Goal: Task Accomplishment & Management: Complete application form

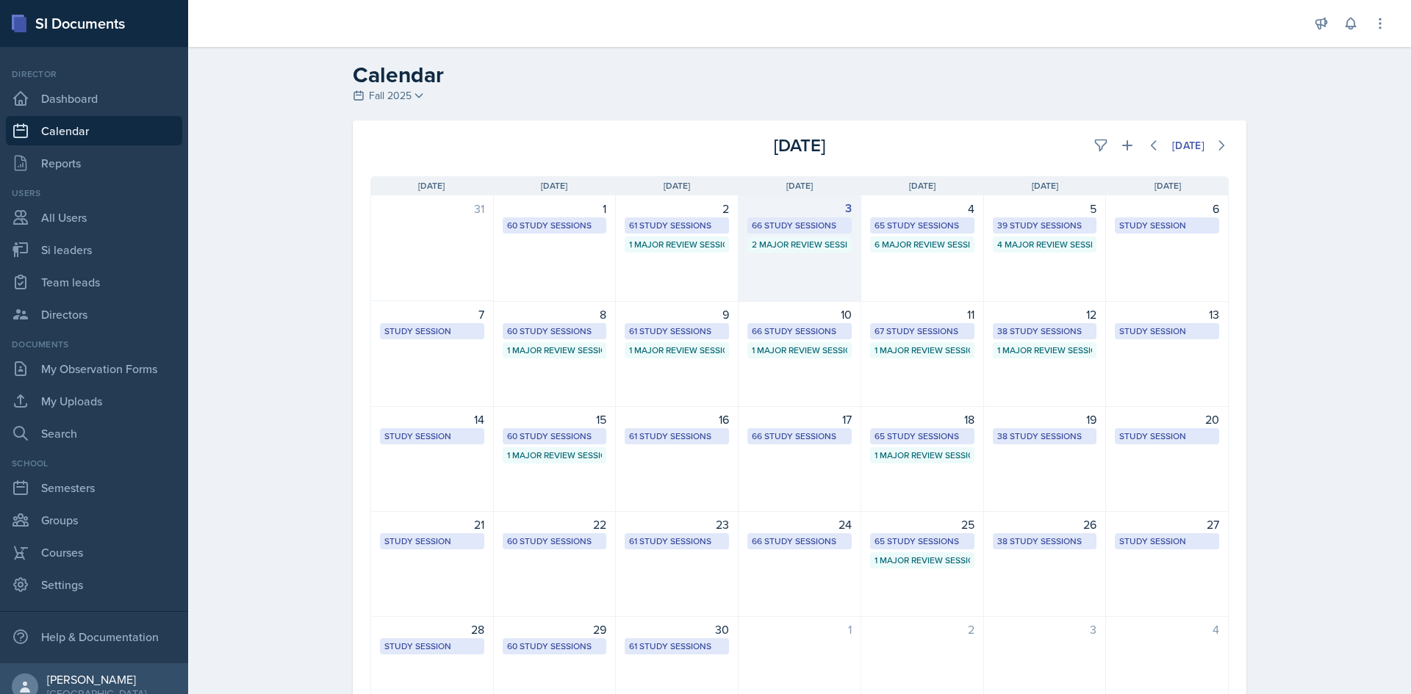
click at [814, 226] on div "66 Study Sessions" at bounding box center [800, 225] width 96 height 13
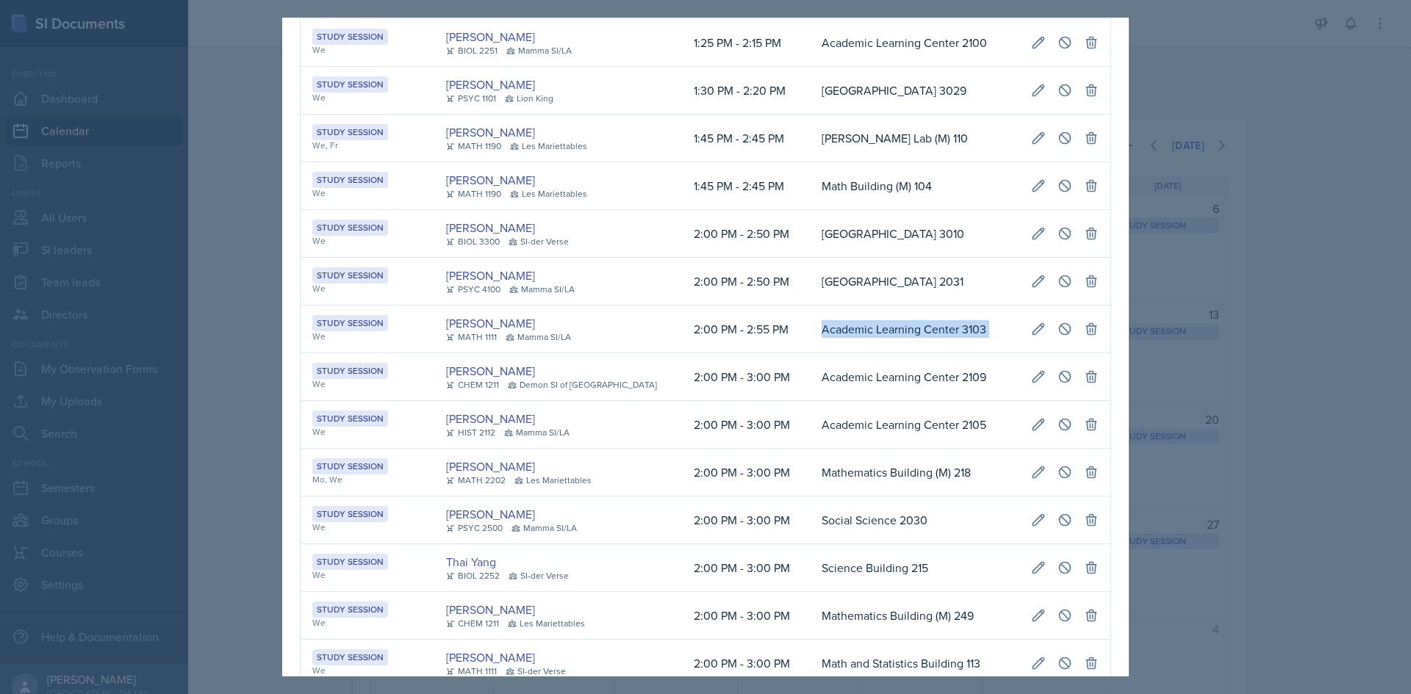
scroll to position [0, 331]
drag, startPoint x: 786, startPoint y: 348, endPoint x: 1094, endPoint y: 348, distance: 307.9
click at [1094, 348] on tr "Study Session We [PERSON_NAME] MATH 1111 Mamma SI/LA 2:00 PM - 2:55 PM Academic…" at bounding box center [706, 330] width 810 height 48
click at [1060, 334] on icon at bounding box center [1065, 328] width 11 height 11
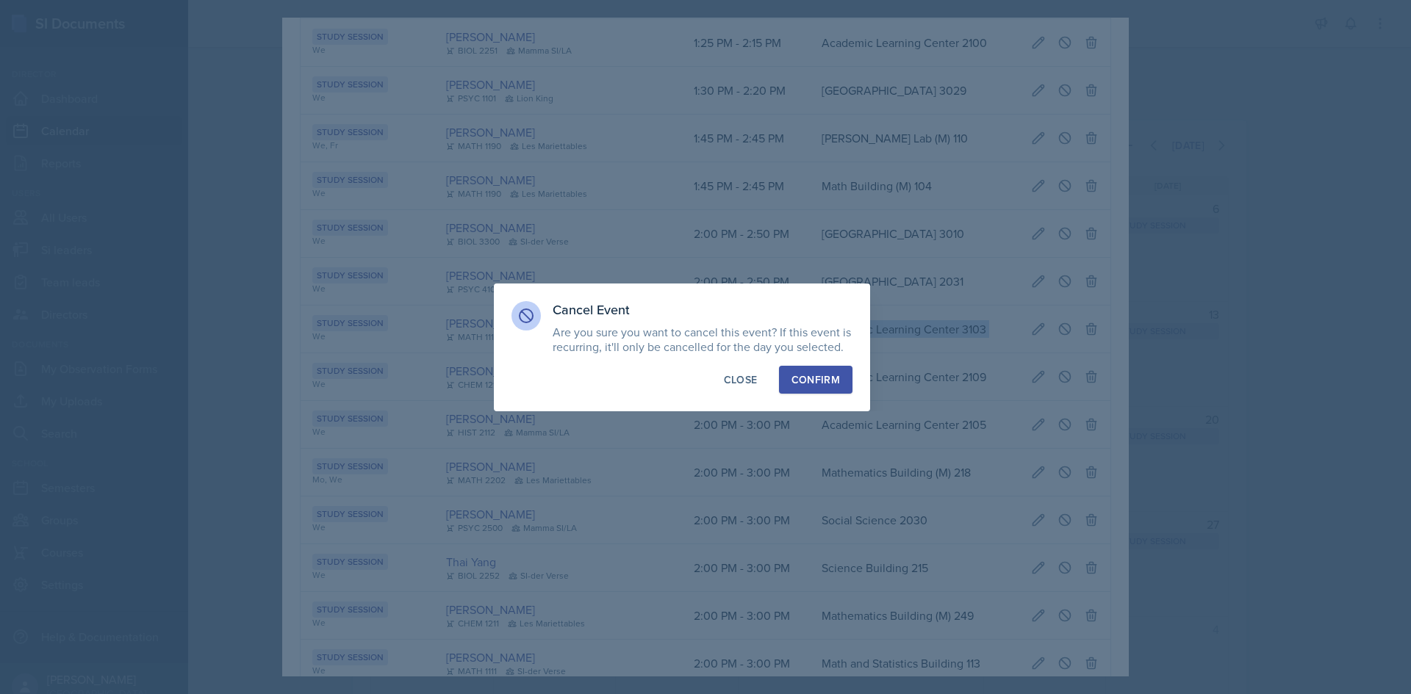
click at [826, 378] on div "Confirm" at bounding box center [815, 380] width 48 height 15
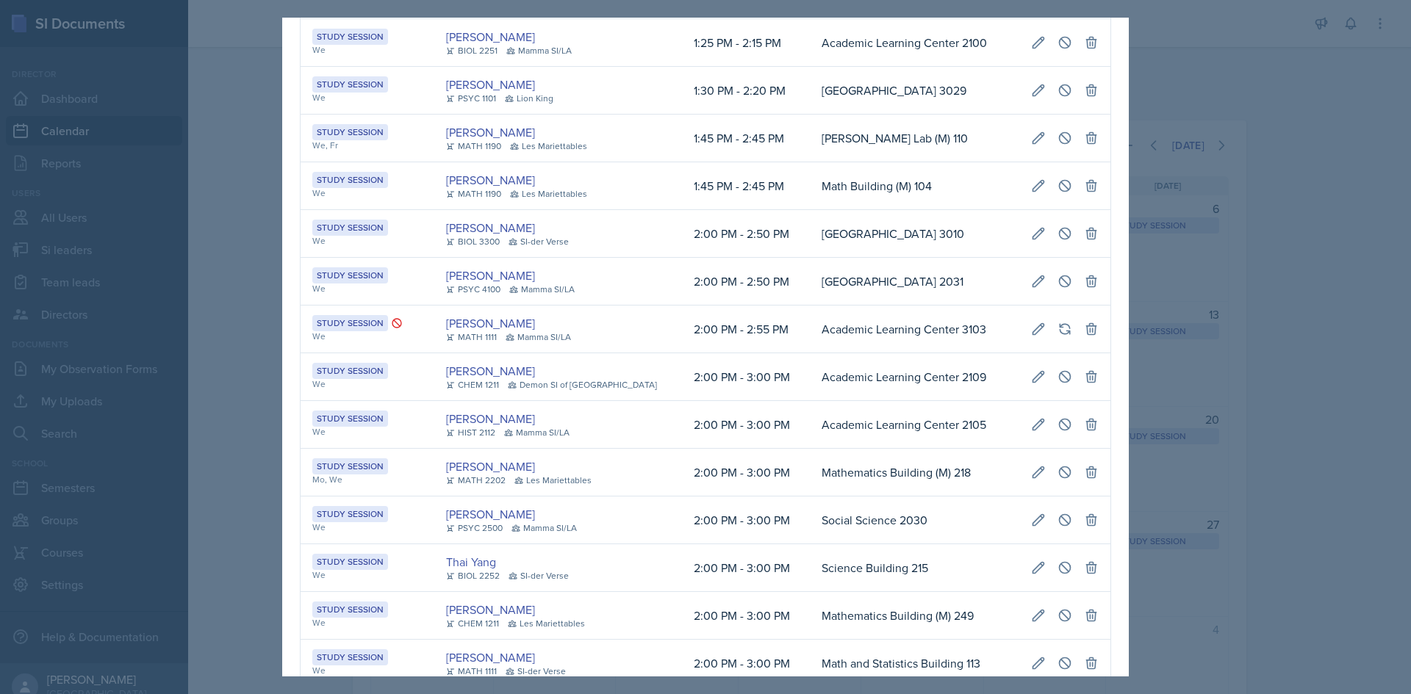
click at [1254, 371] on div at bounding box center [705, 347] width 1411 height 694
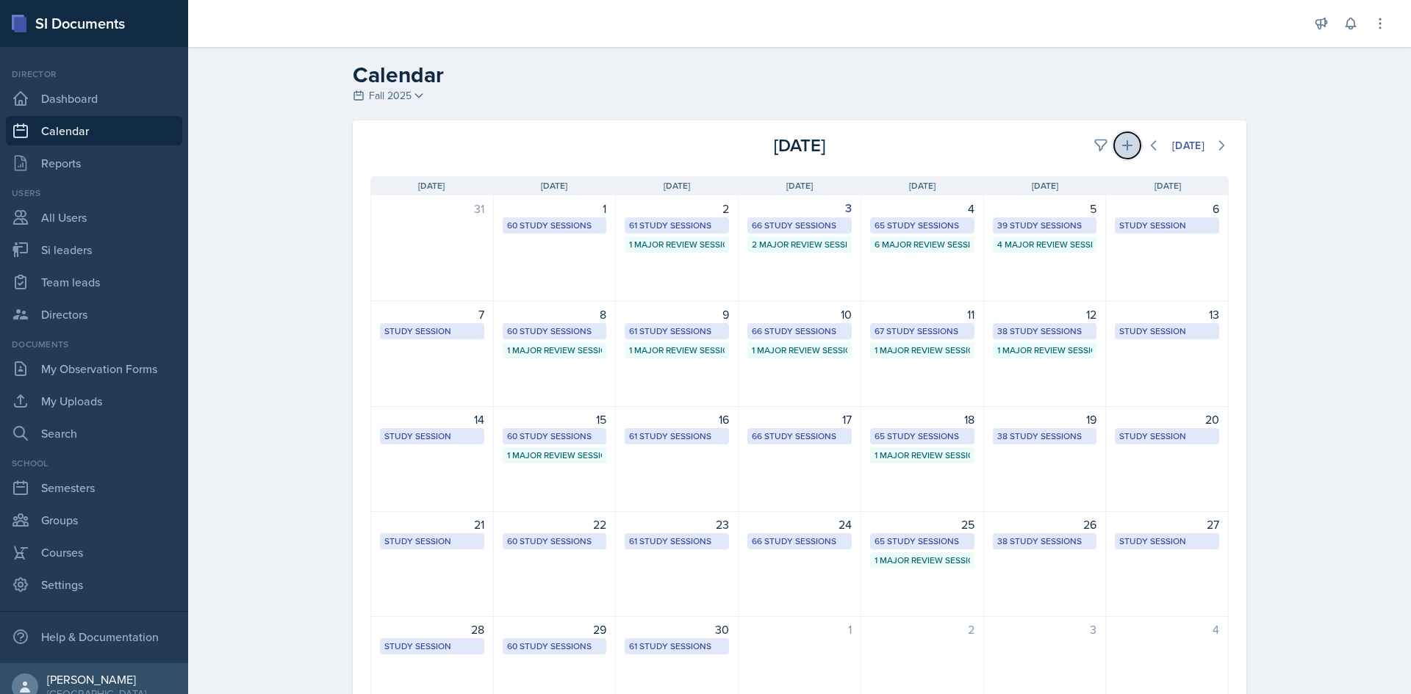
click at [1130, 148] on button at bounding box center [1127, 145] width 26 height 26
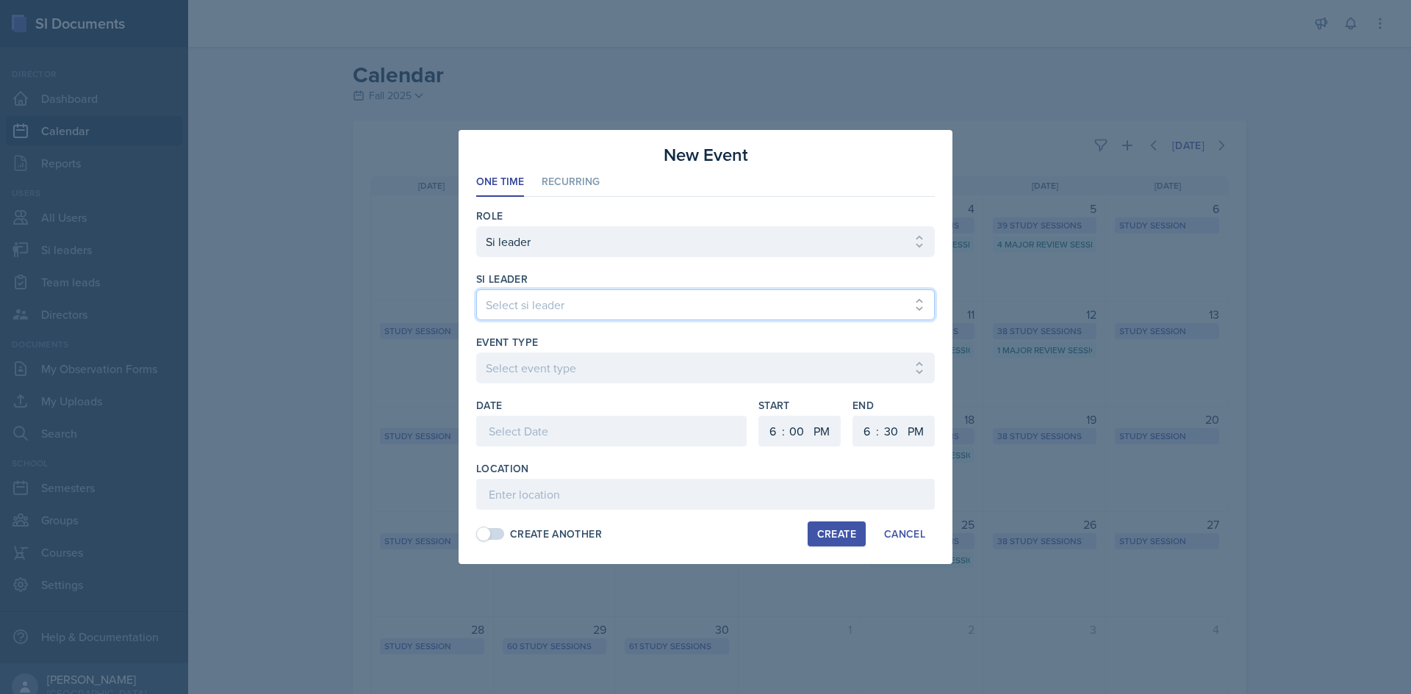
click at [647, 298] on select "Select si leader [PERSON_NAME] [PERSON_NAME] [PERSON_NAME] [PERSON_NAME] [PERSO…" at bounding box center [705, 305] width 459 height 31
select select "34381008-8068-4ed8-acd2-c2f2b7060cfb"
click at [476, 290] on select "Select si leader [PERSON_NAME] [PERSON_NAME] [PERSON_NAME] [PERSON_NAME] [PERSO…" at bounding box center [705, 305] width 459 height 31
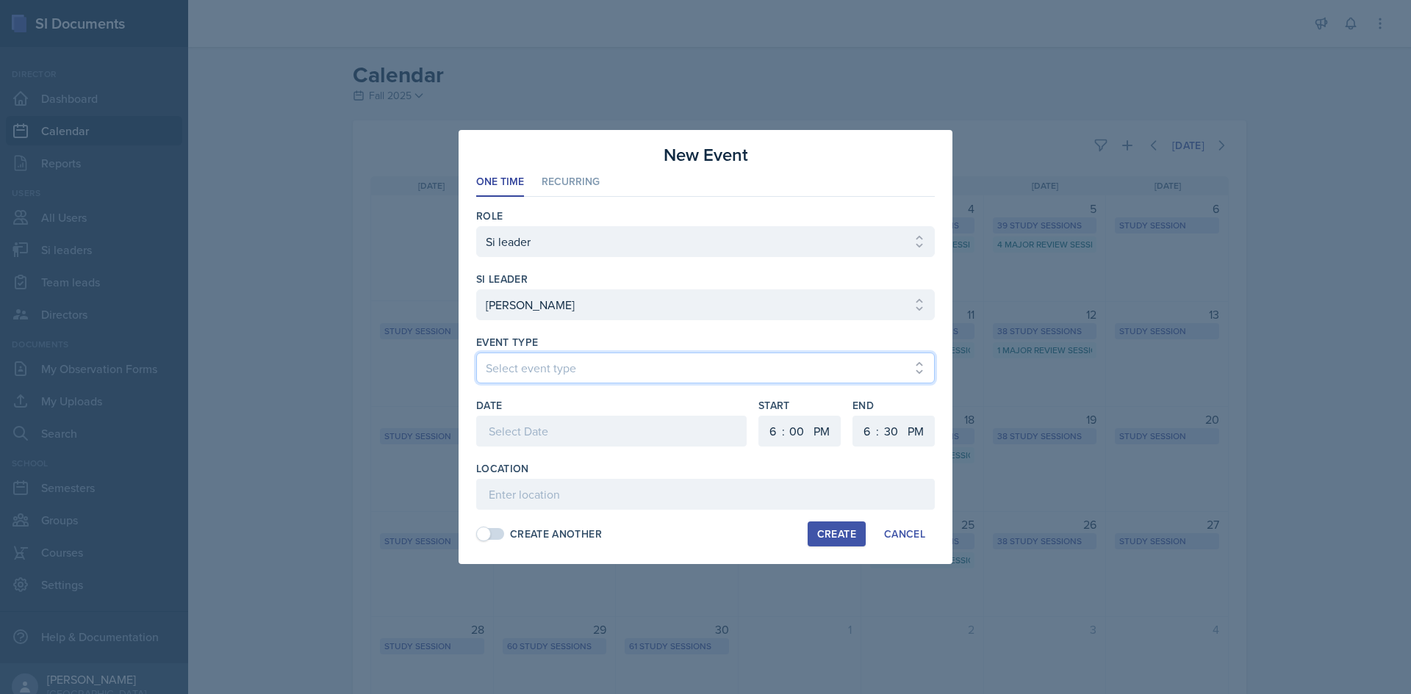
click at [580, 374] on select "Select event type Major Review Session Study Session" at bounding box center [705, 368] width 459 height 31
select select "66bb7cbf-e419-488b-a7ef-f63bc5f9ed04"
click at [476, 353] on select "Select event type Major Review Session Study Session" at bounding box center [705, 368] width 459 height 31
click at [575, 421] on div at bounding box center [611, 431] width 270 height 31
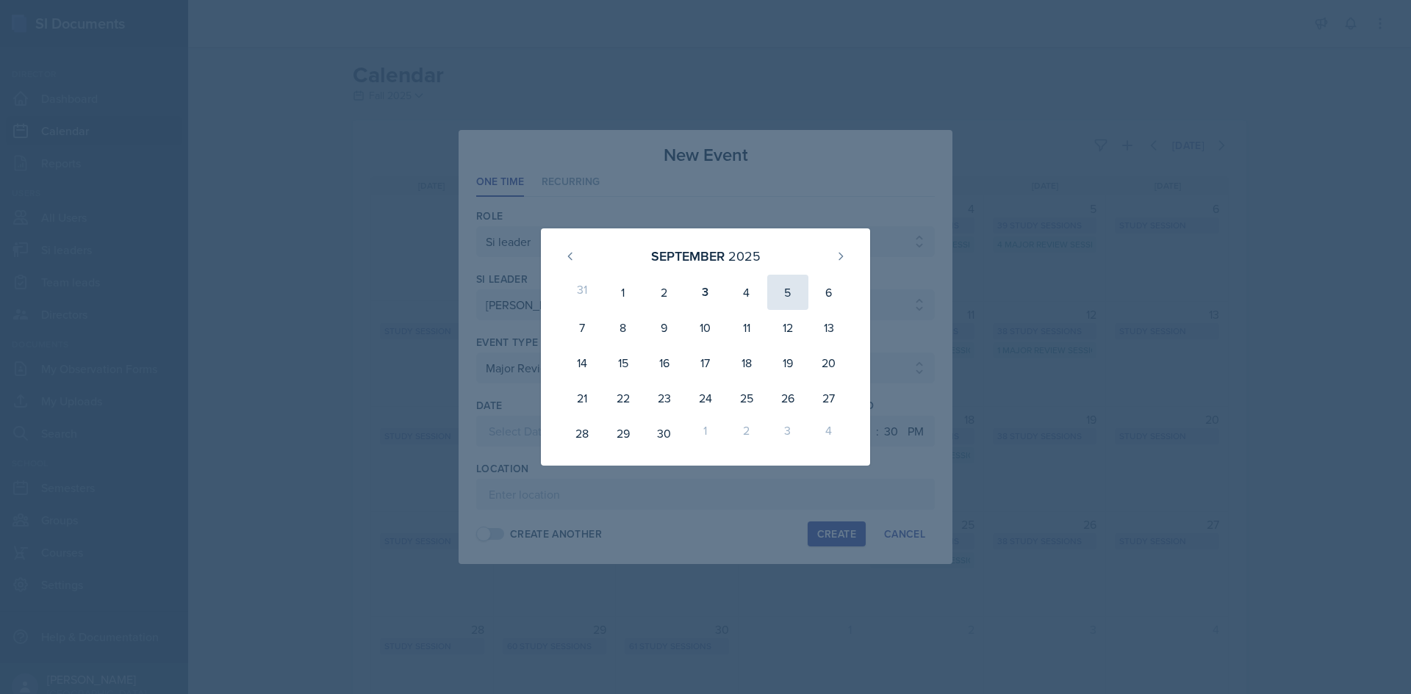
click at [797, 282] on div "5" at bounding box center [787, 292] width 41 height 35
type input "[DATE]"
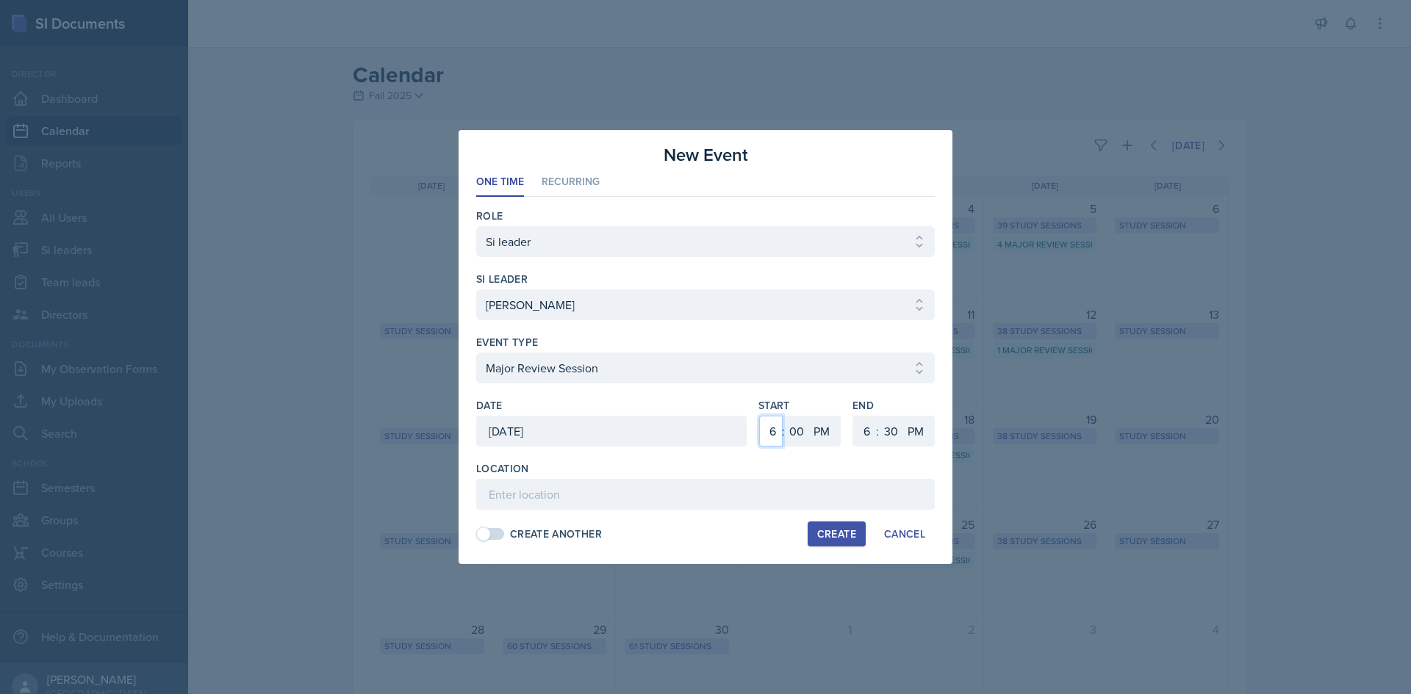
click at [779, 428] on select "1 2 3 4 5 6 7 8 9 10 11 12" at bounding box center [771, 431] width 24 height 31
select select "12"
click at [759, 416] on select "1 2 3 4 5 6 7 8 9 10 11 12" at bounding box center [771, 431] width 24 height 31
click at [799, 424] on select "00 05 10 15 20 25 30 35 40 45 50 55" at bounding box center [797, 431] width 24 height 31
click at [869, 434] on select "1 2 3 4 5 6 7 8 9 10 11 12" at bounding box center [865, 431] width 24 height 31
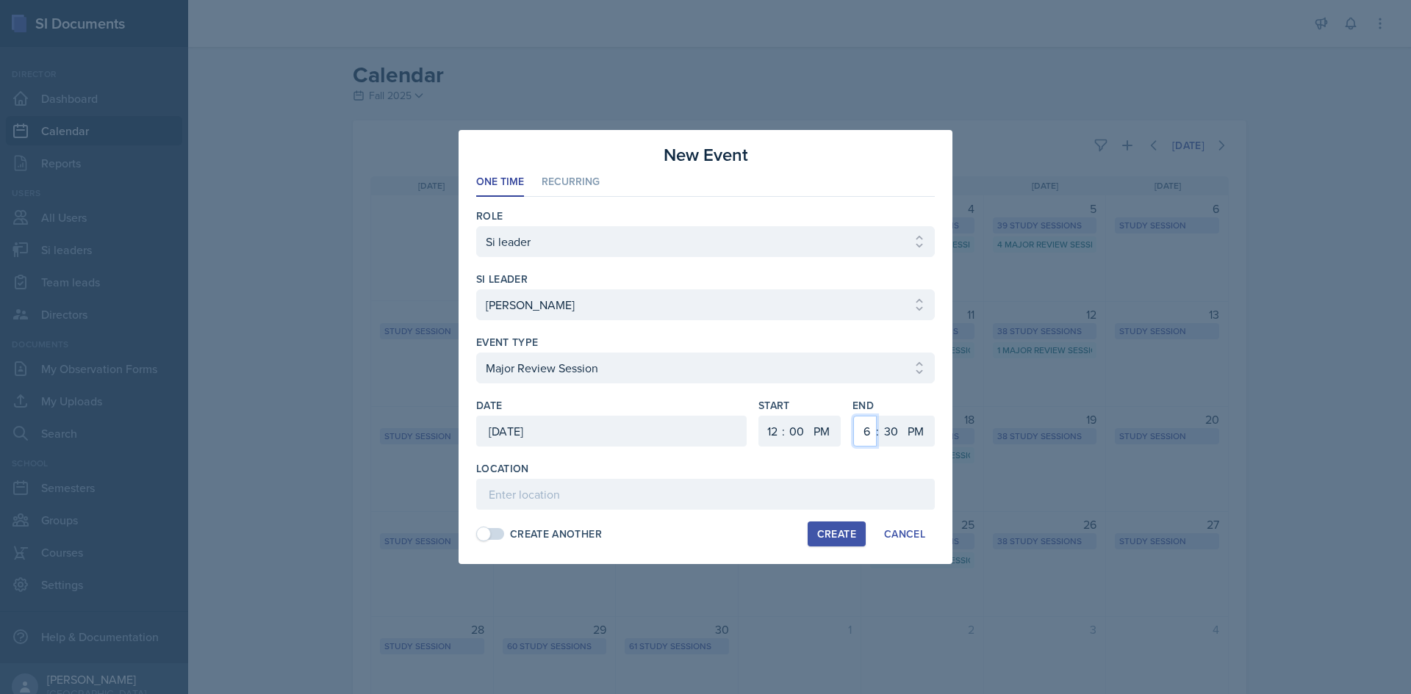
select select "2"
click at [853, 416] on select "1 2 3 4 5 6 7 8 9 10 11 12" at bounding box center [865, 431] width 24 height 31
click at [894, 425] on select "00 05 10 15 20 25 30 35 40 45 50 55" at bounding box center [891, 431] width 24 height 31
select select "0"
click at [879, 416] on select "00 05 10 15 20 25 30 35 40 45 50 55" at bounding box center [891, 431] width 24 height 31
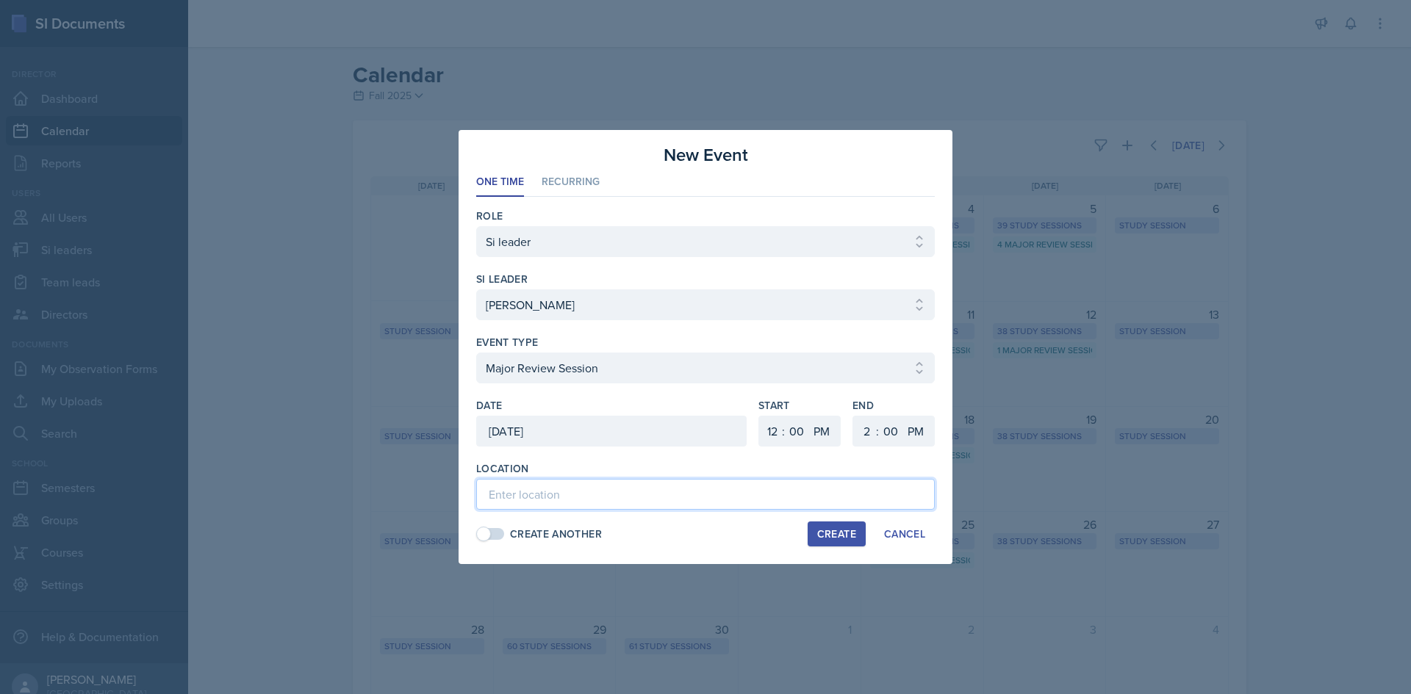
click at [692, 493] on input at bounding box center [705, 494] width 459 height 31
type input "[PERSON_NAME][GEOGRAPHIC_DATA] 368"
click at [848, 529] on div "Create" at bounding box center [836, 534] width 39 height 12
select select
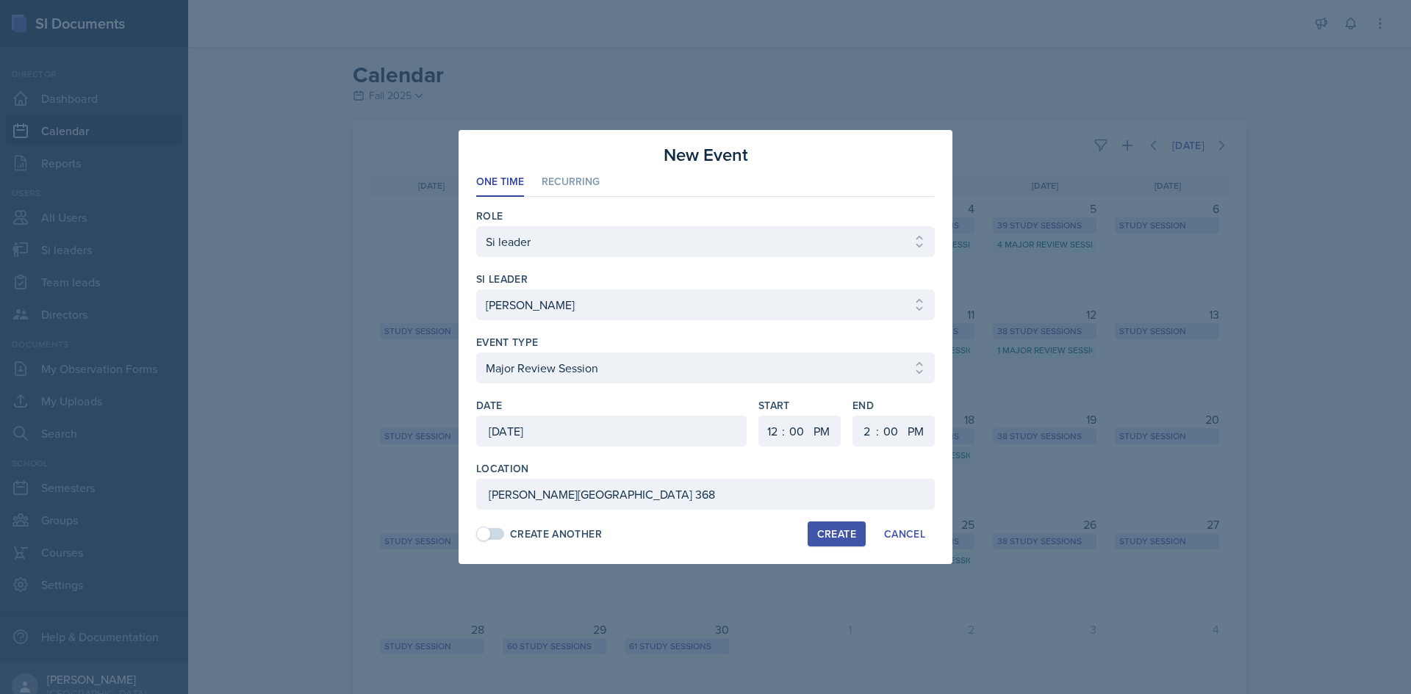
select select "6"
select select "30"
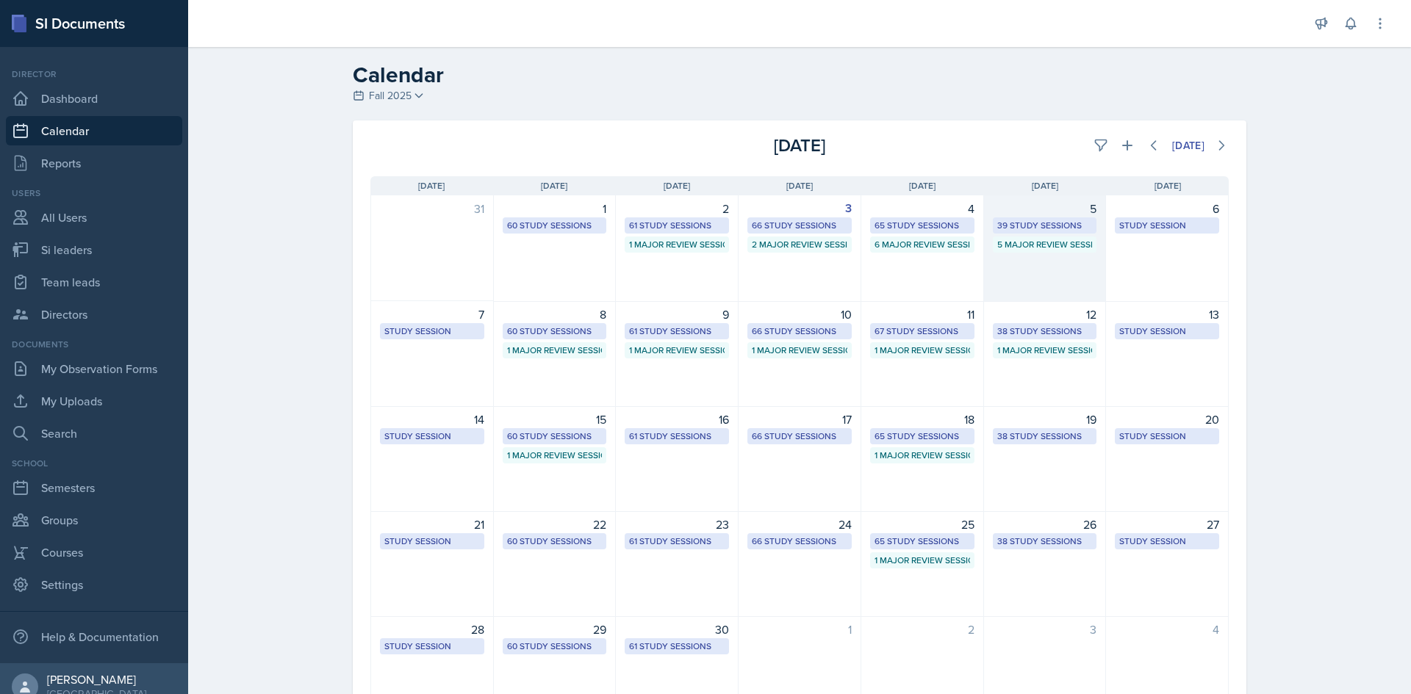
click at [1062, 228] on div "39 Study Sessions" at bounding box center [1045, 225] width 96 height 13
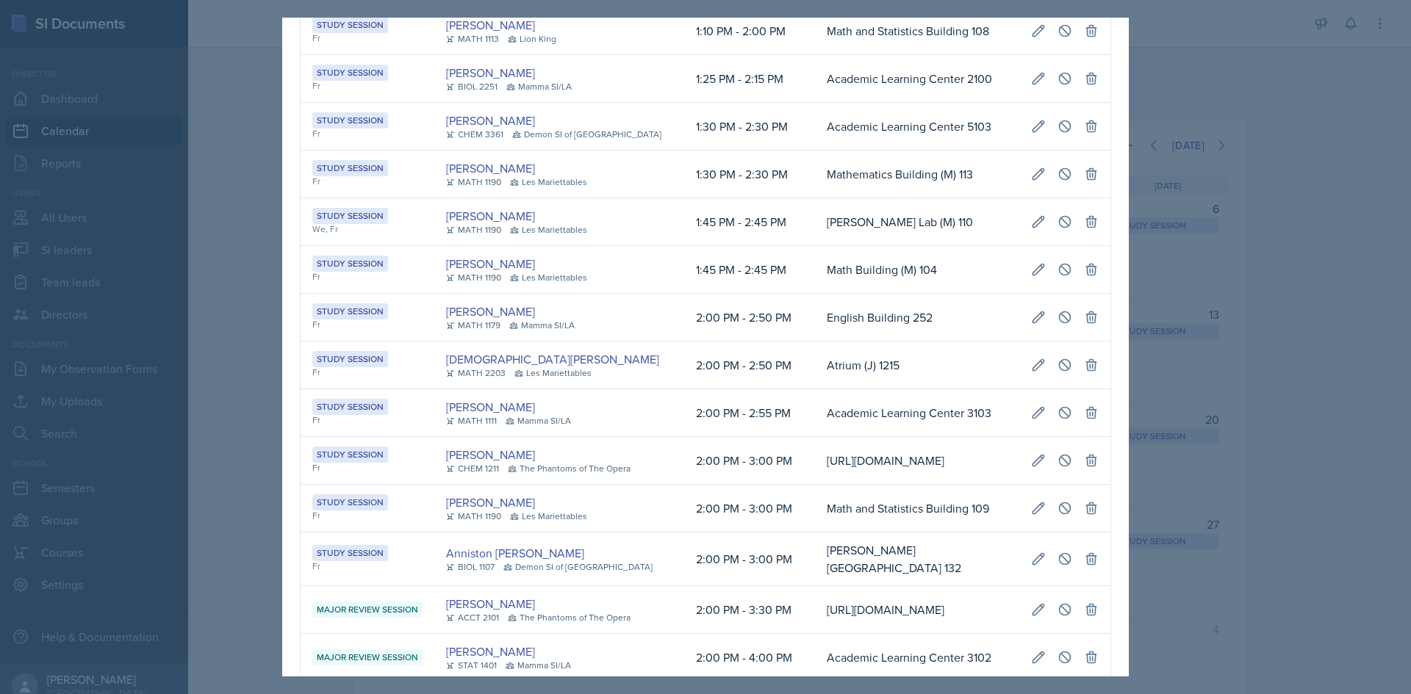
scroll to position [688, 0]
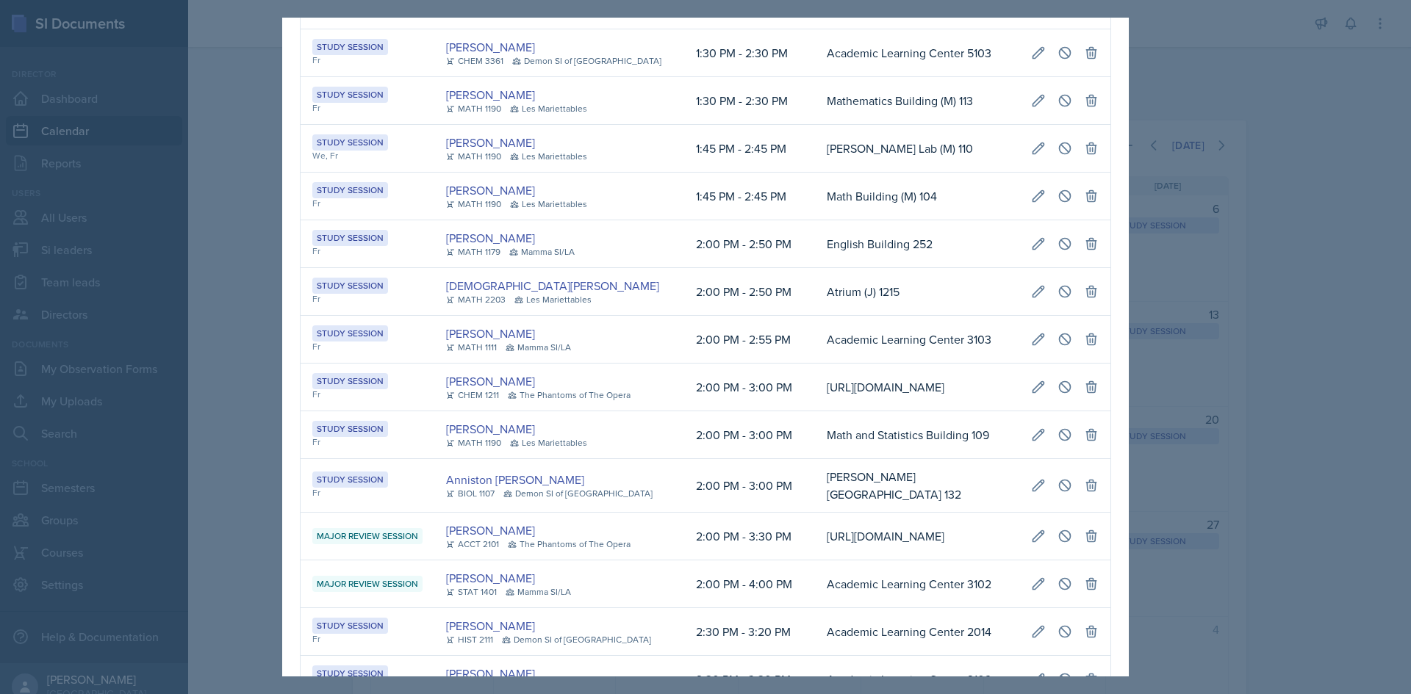
click at [815, 268] on td "English Building 252" at bounding box center [917, 244] width 204 height 48
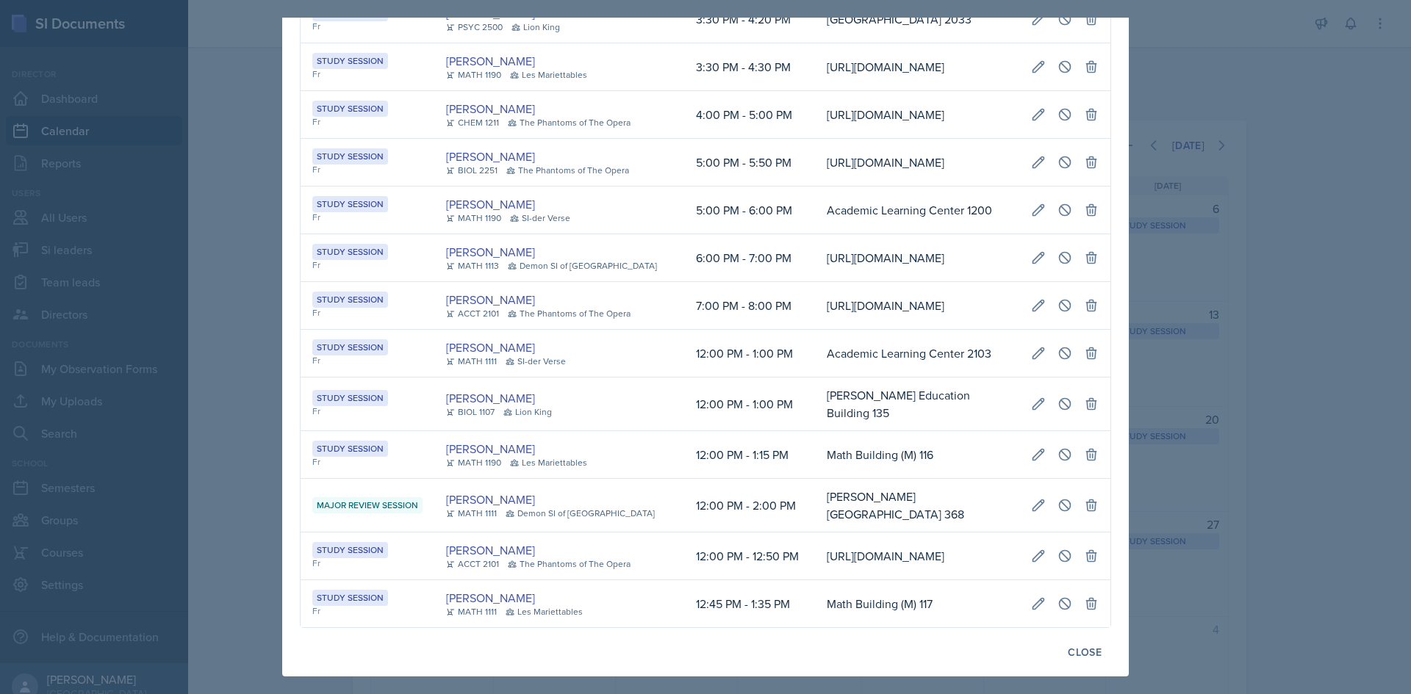
scroll to position [0, 337]
click at [1031, 498] on icon at bounding box center [1038, 505] width 15 height 15
select select "66bb7cbf-e419-488b-a7ef-f63bc5f9ed04"
type input "[DATE]"
select select "12"
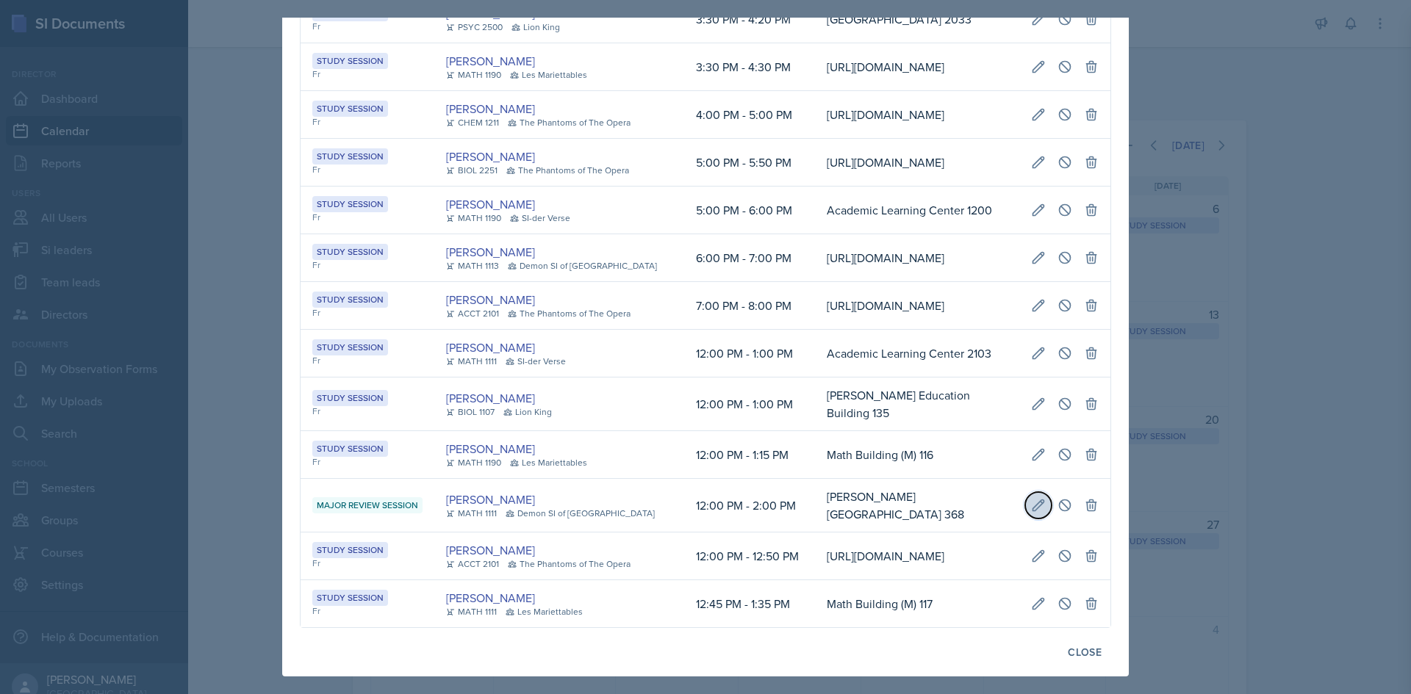
select select "0"
select select "PM"
select select "2"
select select "0"
select select "PM"
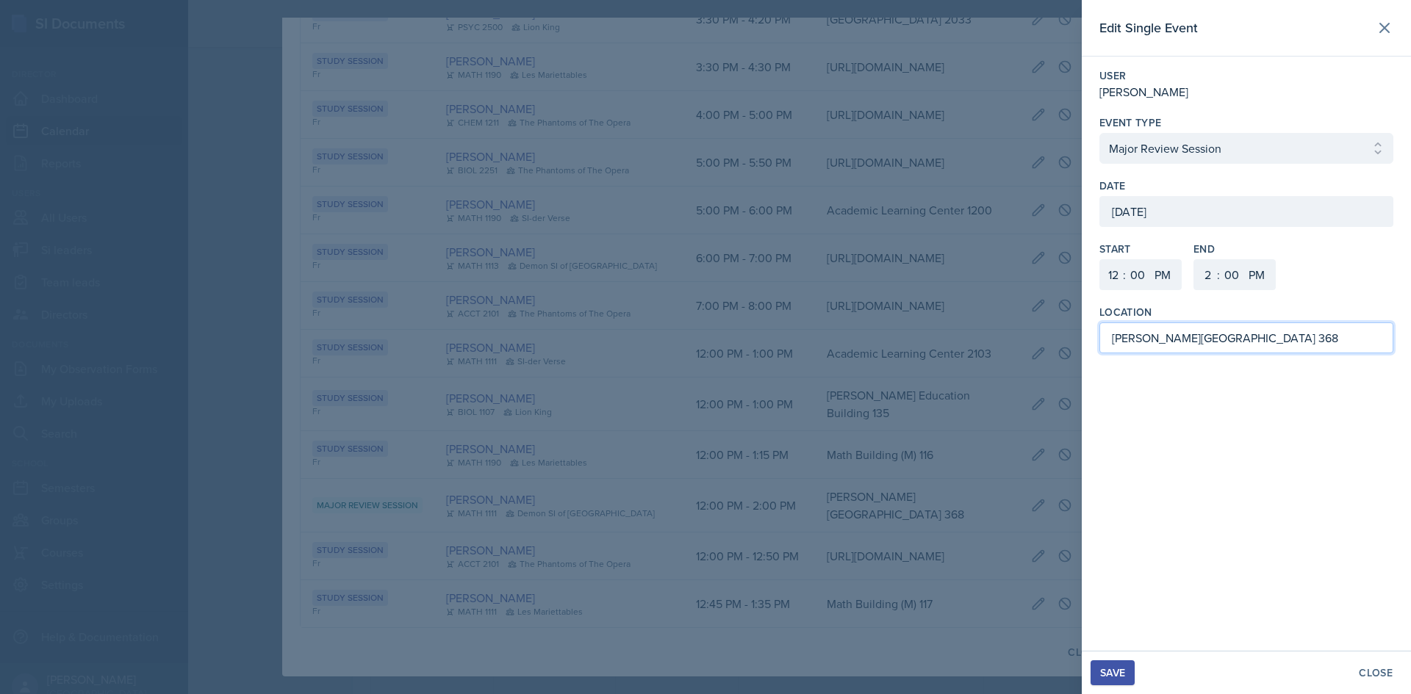
drag, startPoint x: 1216, startPoint y: 340, endPoint x: 1202, endPoint y: 342, distance: 14.1
click at [1202, 342] on input "[PERSON_NAME][GEOGRAPHIC_DATA] 368" at bounding box center [1246, 338] width 294 height 31
type input "[PERSON_NAME][GEOGRAPHIC_DATA] 371"
click at [1110, 271] on select "1 2 3 4 5 6 7 8 9 10 11 12" at bounding box center [1112, 274] width 24 height 31
select select "2"
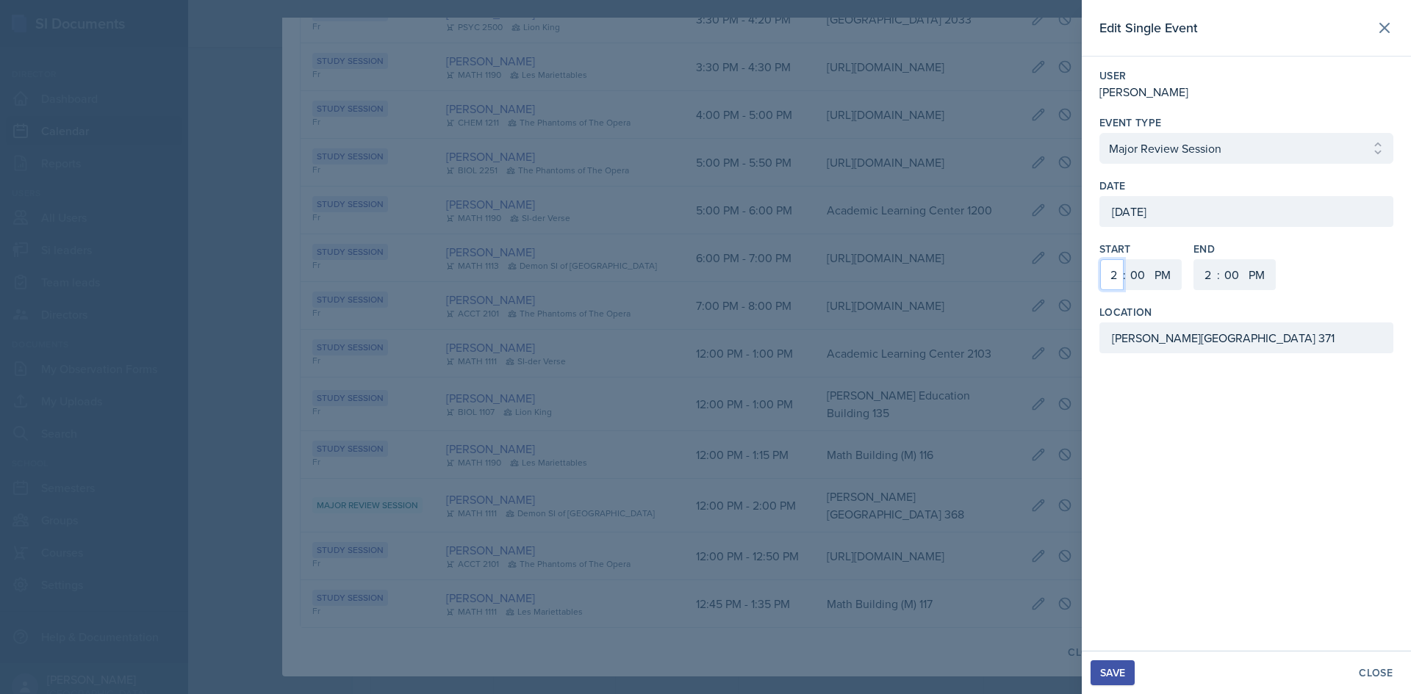
click at [1100, 259] on select "1 2 3 4 5 6 7 8 9 10 11 12" at bounding box center [1112, 274] width 24 height 31
click at [1201, 276] on select "1 2 3 4 5 6 7 8 9 10 11 12" at bounding box center [1206, 274] width 24 height 31
select select "4"
click at [1194, 259] on select "1 2 3 4 5 6 7 8 9 10 11 12" at bounding box center [1206, 274] width 24 height 31
click at [1115, 664] on button "Save" at bounding box center [1112, 673] width 44 height 25
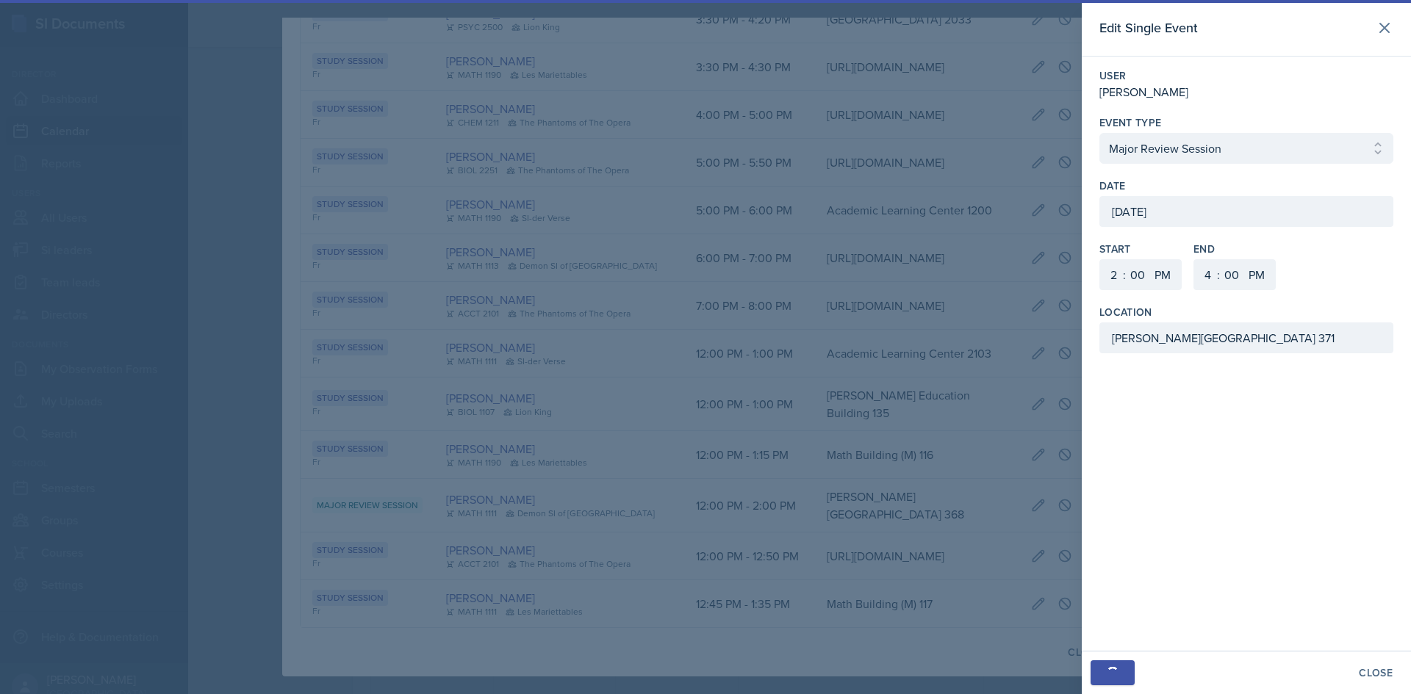
scroll to position [2027, 0]
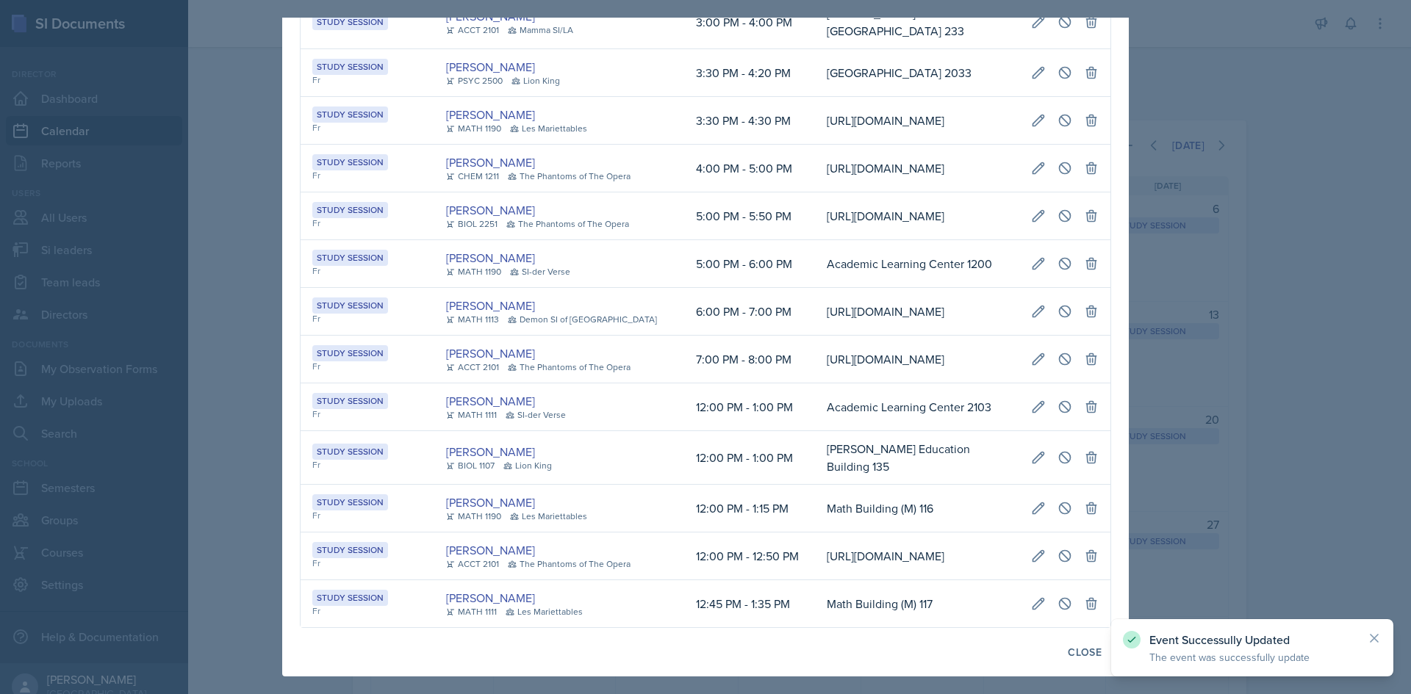
click at [233, 428] on div at bounding box center [705, 347] width 1411 height 694
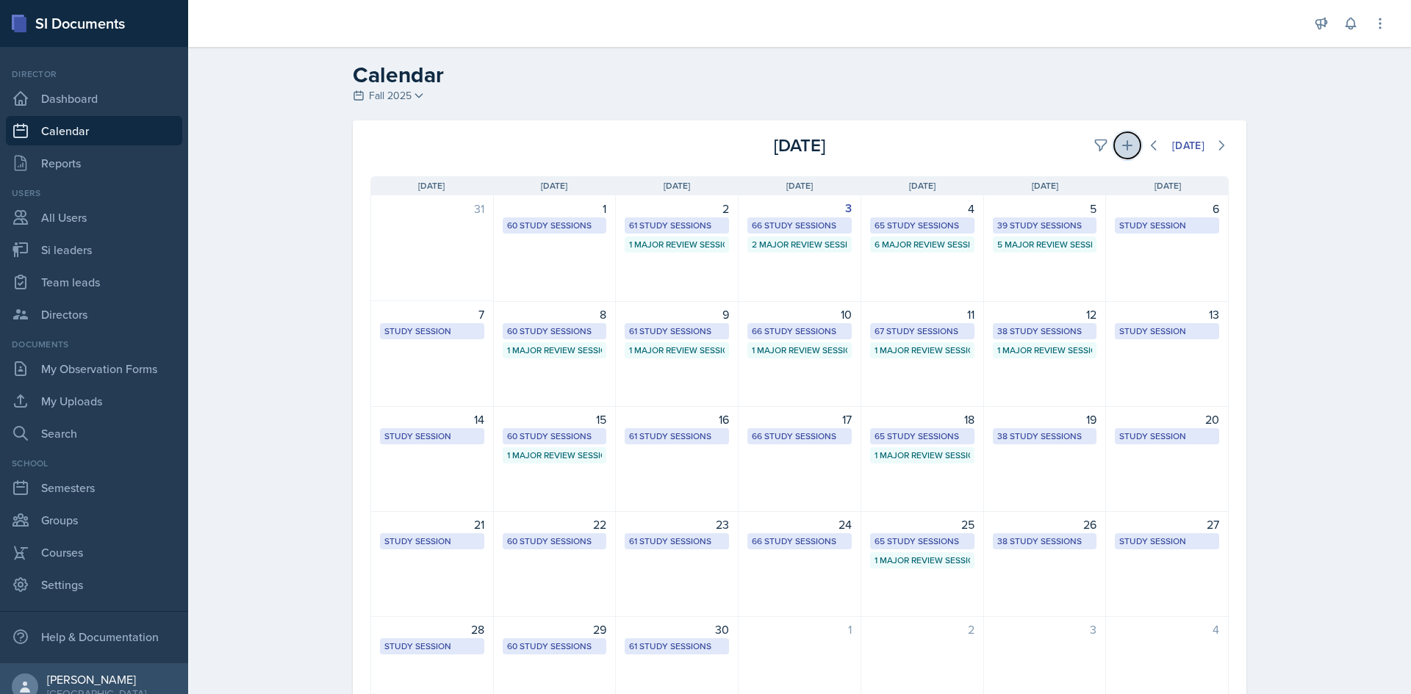
click at [1120, 144] on icon at bounding box center [1127, 145] width 15 height 15
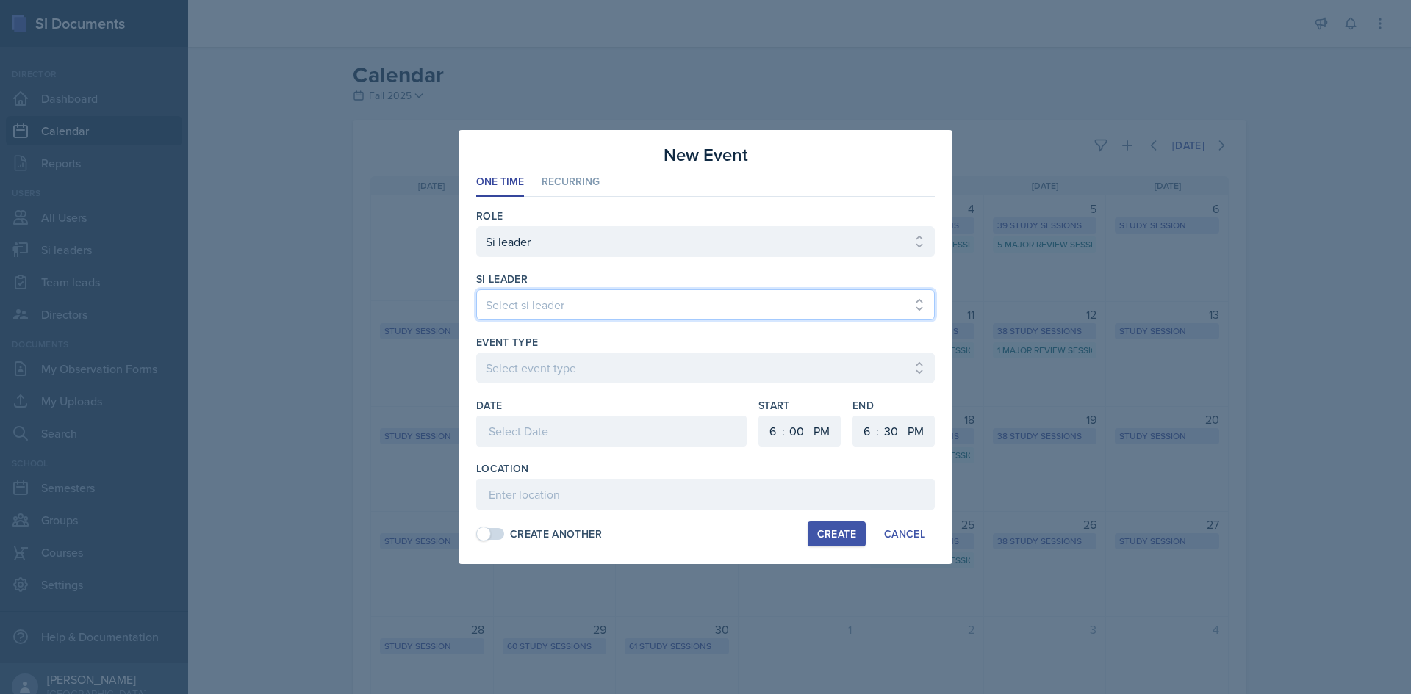
click at [672, 306] on select "Select si leader [PERSON_NAME] [PERSON_NAME] [PERSON_NAME] [PERSON_NAME] [PERSO…" at bounding box center [705, 305] width 459 height 31
select select "268a27b0-0bce-440f-8a36-0f53b65bdb13"
click at [476, 290] on select "Select si leader [PERSON_NAME] [PERSON_NAME] [PERSON_NAME] [PERSON_NAME] [PERSO…" at bounding box center [705, 305] width 459 height 31
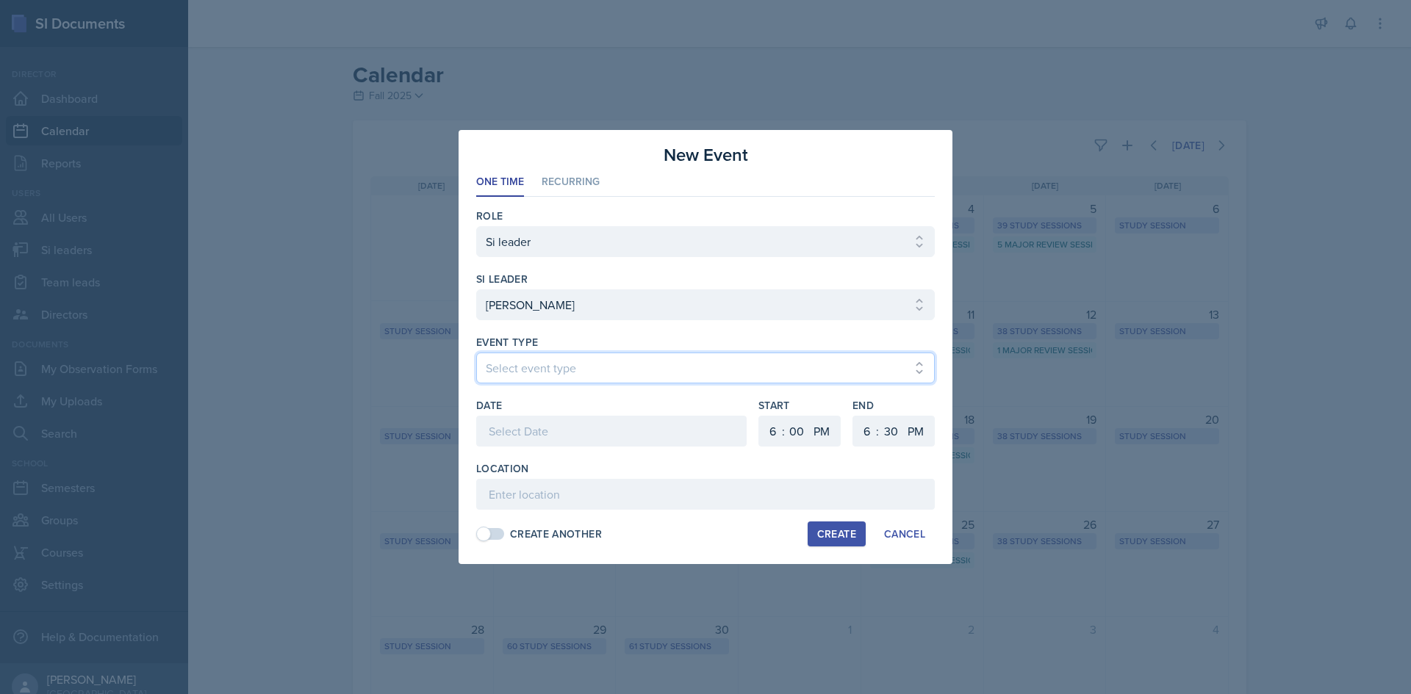
click at [768, 377] on select "Select event type Major Review Session Study Session" at bounding box center [705, 368] width 459 height 31
select select "66bb7cbf-e419-488b-a7ef-f63bc5f9ed04"
click at [476, 353] on select "Select event type Major Review Session Study Session" at bounding box center [705, 368] width 459 height 31
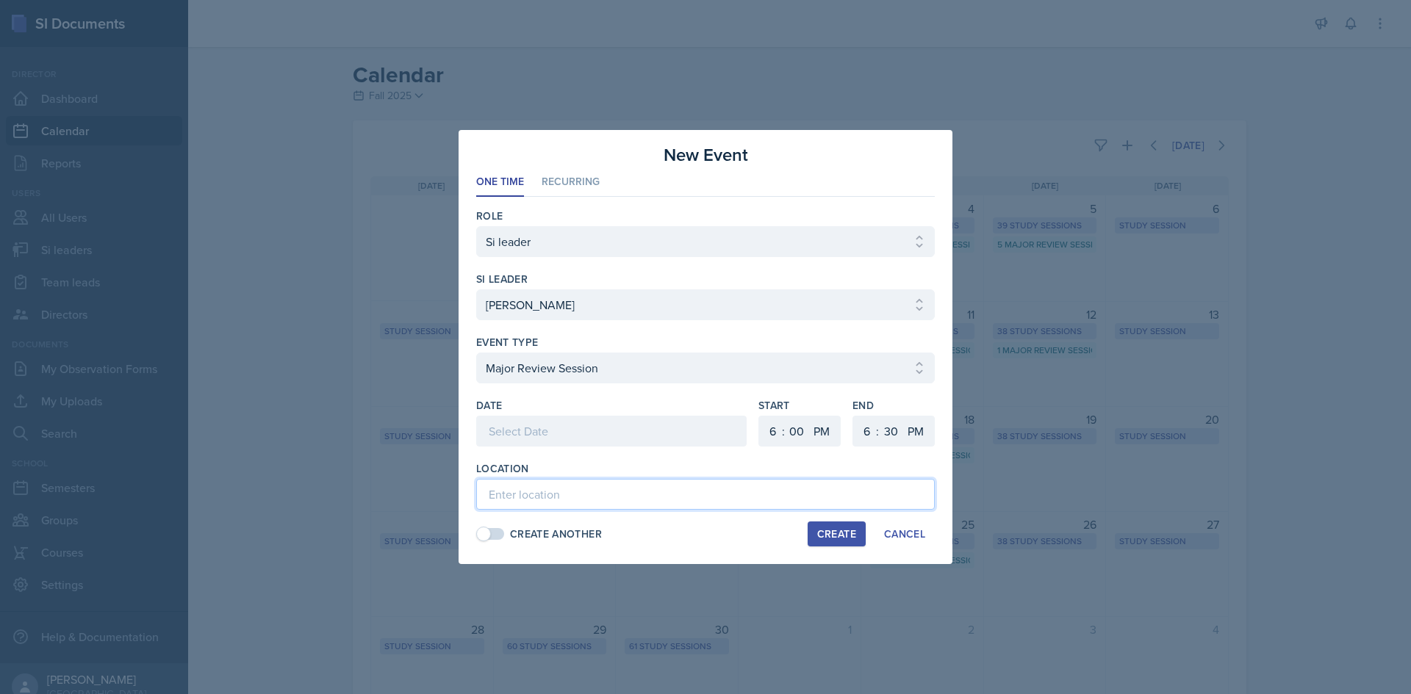
click at [545, 492] on input at bounding box center [705, 494] width 459 height 31
type input "English Building 182"
click at [602, 425] on div at bounding box center [611, 431] width 270 height 31
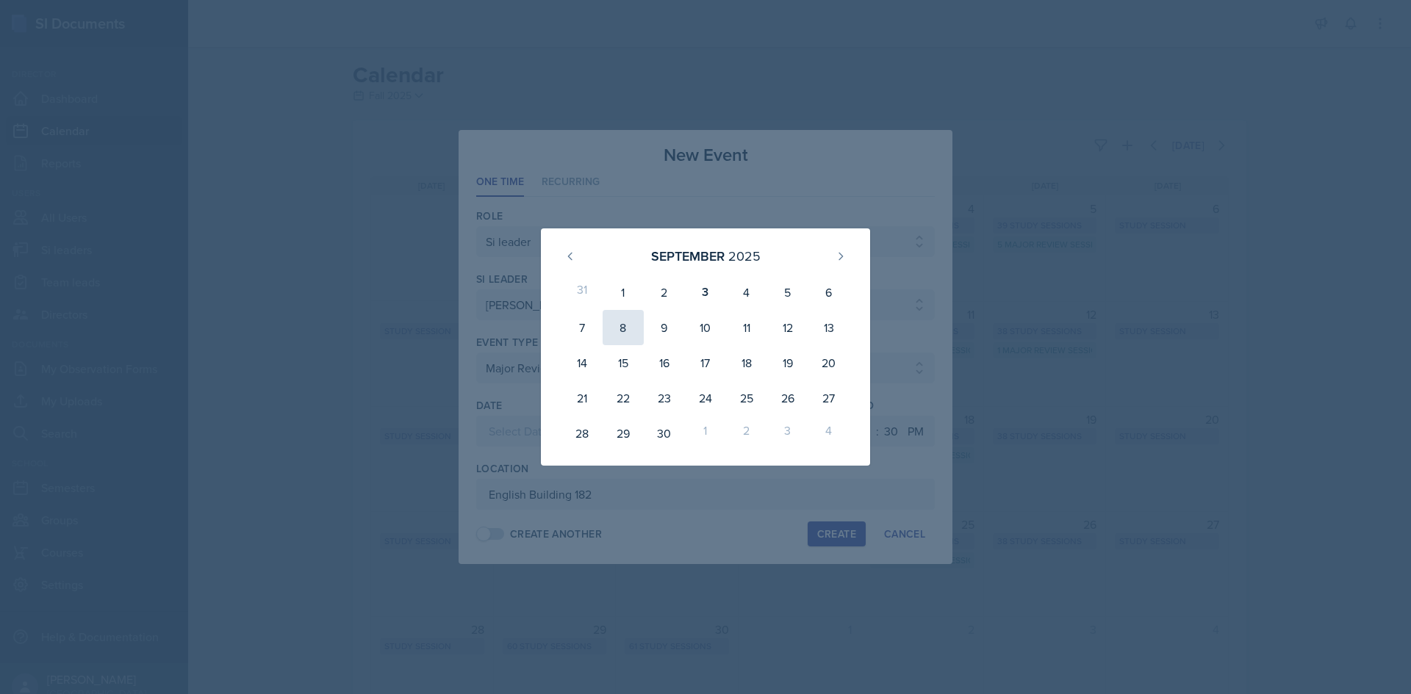
click at [611, 326] on div "8" at bounding box center [623, 327] width 41 height 35
type input "[DATE]"
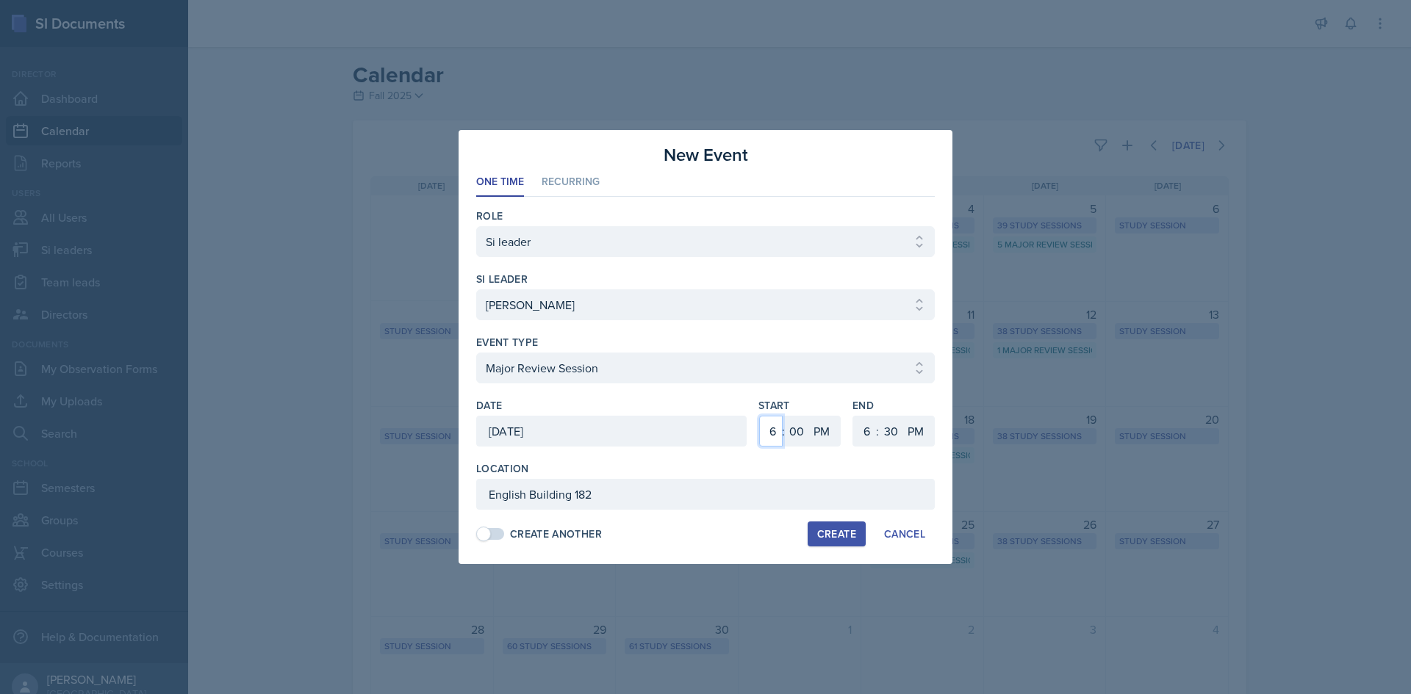
click at [776, 428] on select "1 2 3 4 5 6 7 8 9 10 11 12" at bounding box center [771, 431] width 24 height 31
select select "5"
click at [759, 416] on select "1 2 3 4 5 6 7 8 9 10 11 12" at bounding box center [771, 431] width 24 height 31
click at [785, 432] on select "00 05 10 15 20 25 30 35 40 45 50 55" at bounding box center [797, 431] width 24 height 31
select select "30"
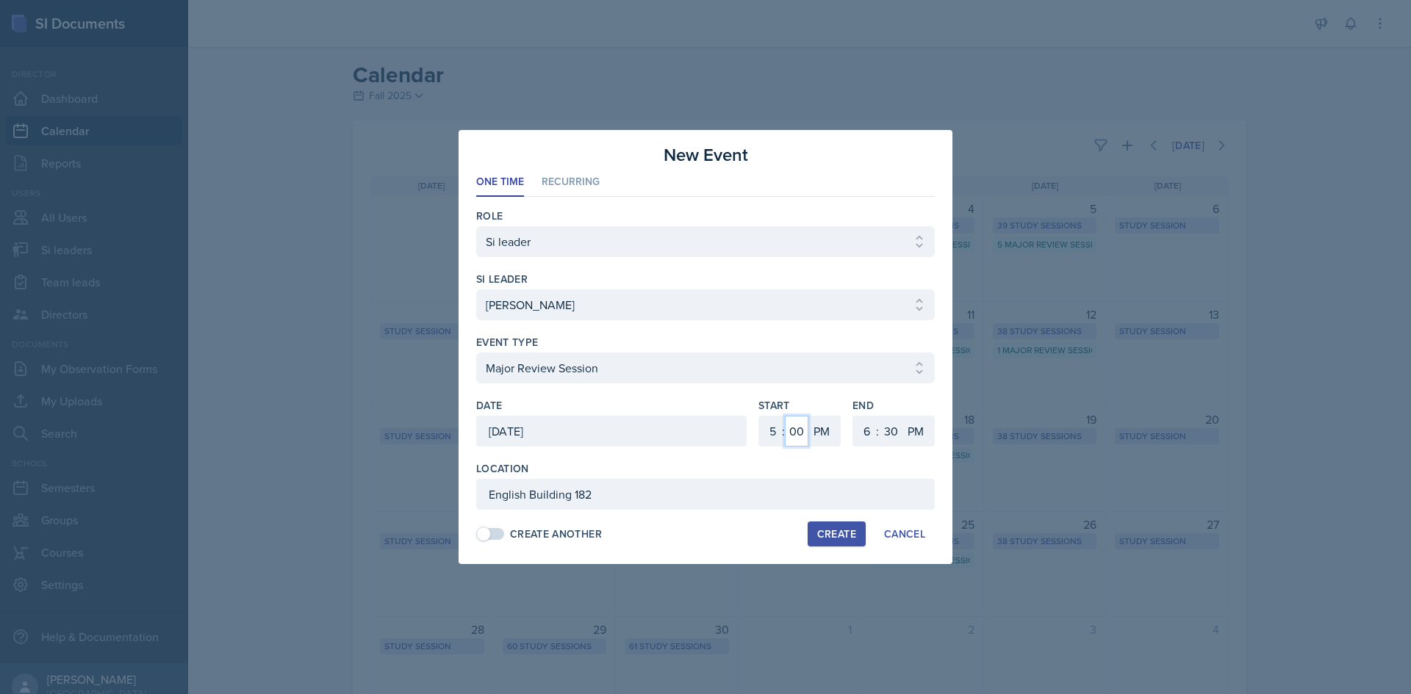
click at [785, 416] on select "00 05 10 15 20 25 30 35 40 45 50 55" at bounding box center [797, 431] width 24 height 31
click at [859, 430] on select "1 2 3 4 5 6 7 8 9 10 11 12" at bounding box center [865, 431] width 24 height 31
select select "7"
click at [853, 416] on select "1 2 3 4 5 6 7 8 9 10 11 12" at bounding box center [865, 431] width 24 height 31
click at [796, 397] on div at bounding box center [705, 391] width 459 height 15
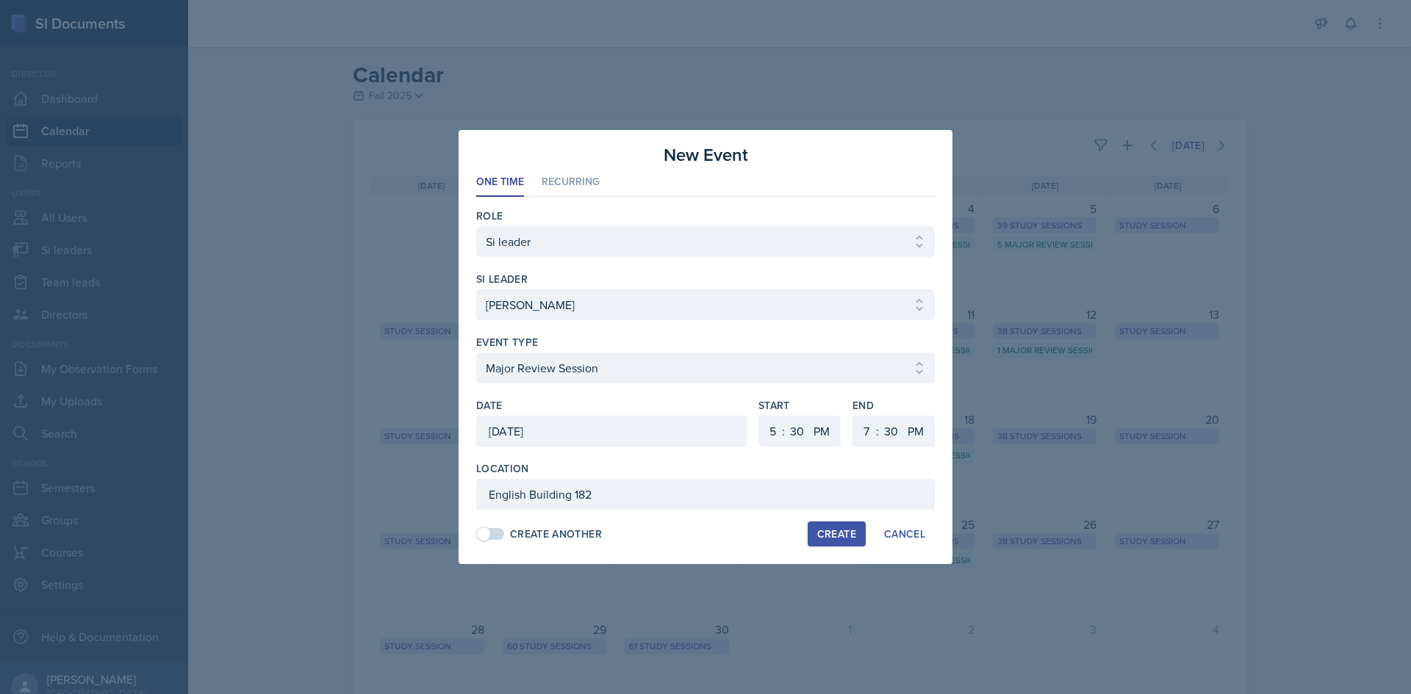
click at [852, 540] on div "Create" at bounding box center [836, 534] width 39 height 12
select select
select select "6"
select select "0"
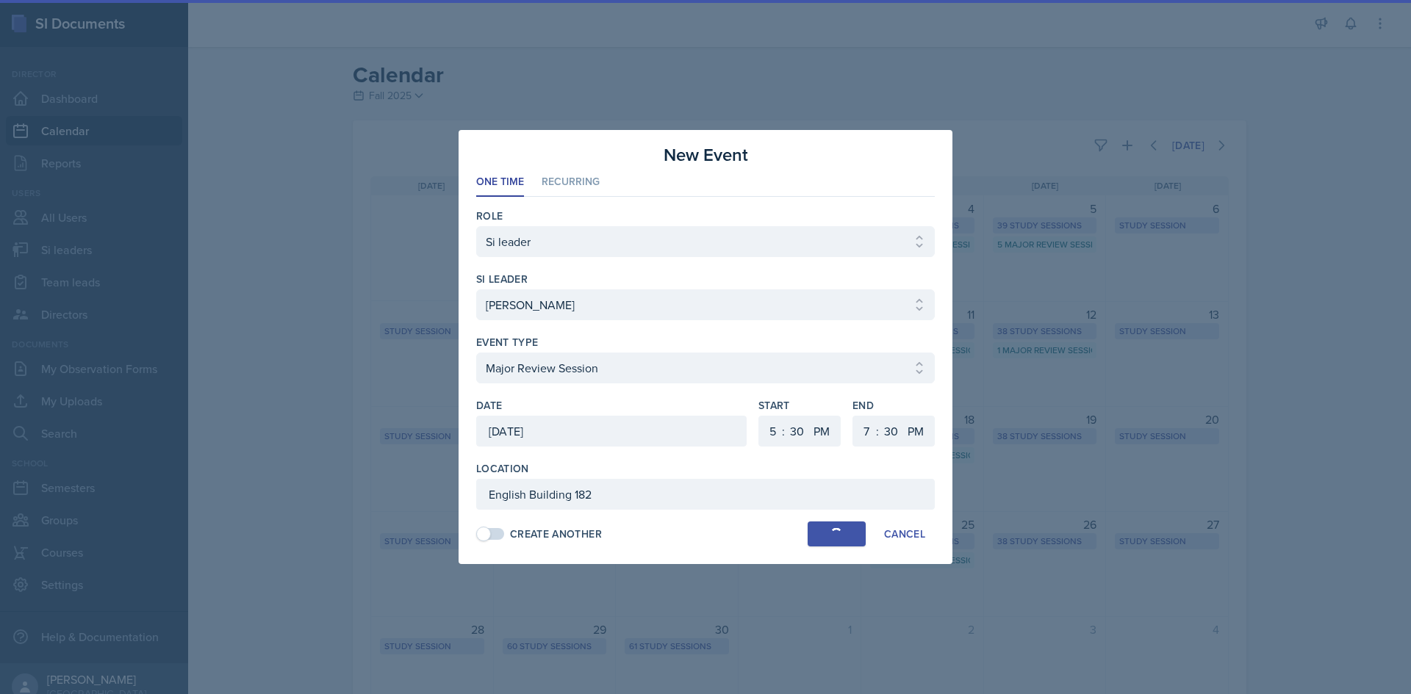
select select "6"
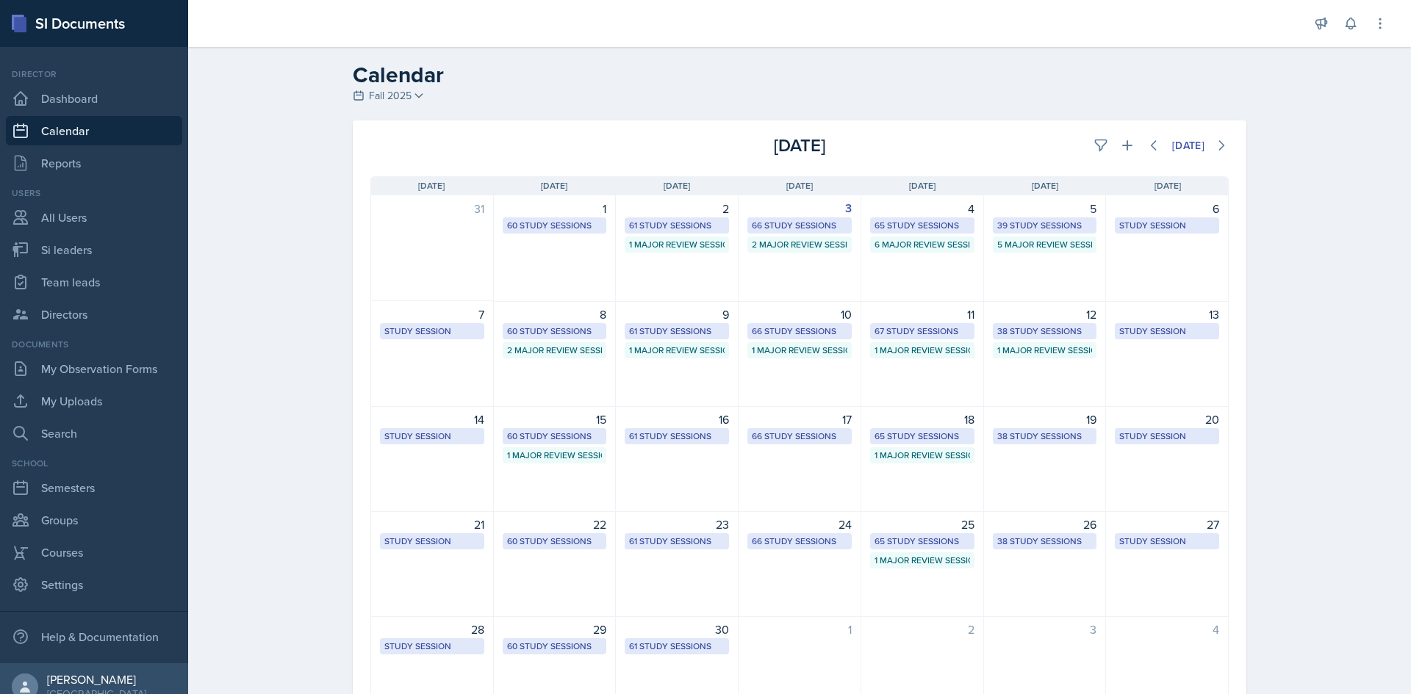
click at [872, 71] on h2 "Calendar" at bounding box center [800, 75] width 894 height 26
click at [662, 431] on div "61 Study Sessions" at bounding box center [677, 436] width 96 height 13
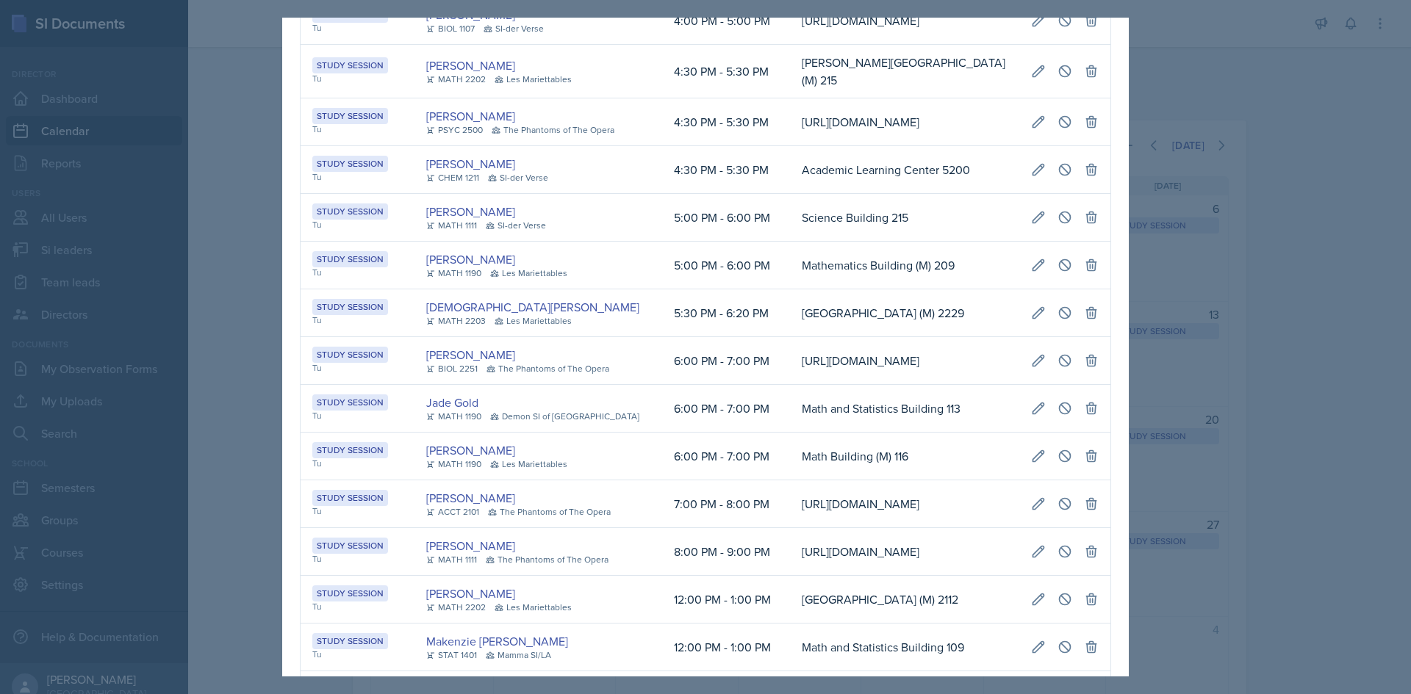
click at [790, 98] on td "[PERSON_NAME][GEOGRAPHIC_DATA] (M) 215" at bounding box center [904, 72] width 229 height 54
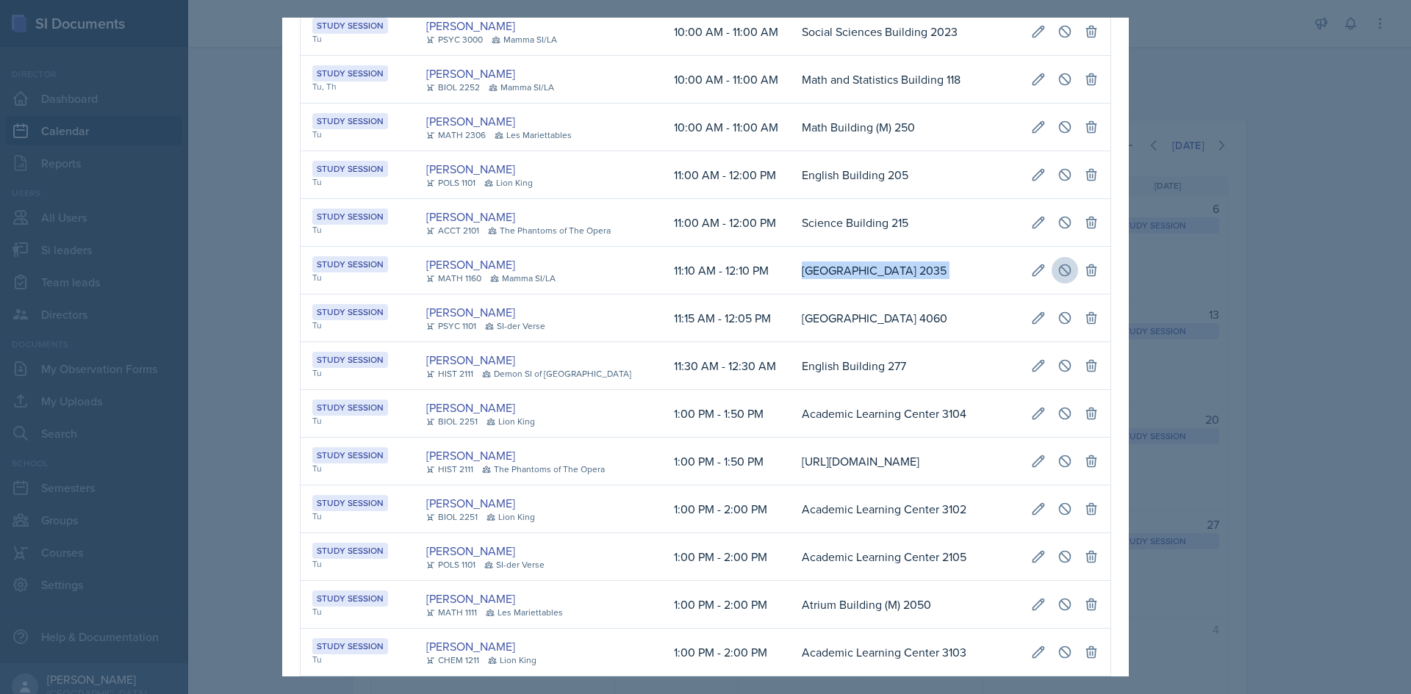
drag, startPoint x: 766, startPoint y: 356, endPoint x: 1060, endPoint y: 351, distance: 294.0
click at [1060, 295] on tr "Study Session Tu [PERSON_NAME] MATH 1160 Mamma SI/LA 11:10 AM - 12:10 PM [GEOGR…" at bounding box center [706, 271] width 810 height 48
click at [1057, 278] on icon at bounding box center [1064, 270] width 15 height 15
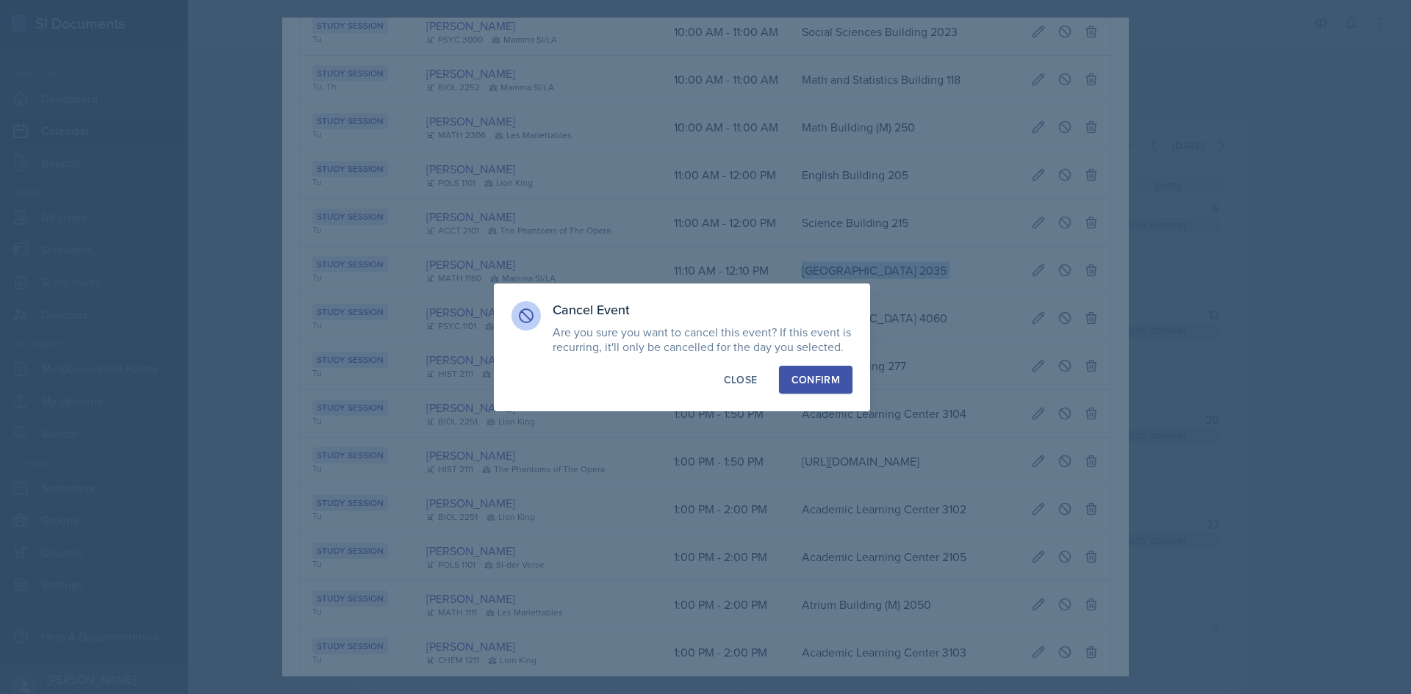
click at [818, 384] on div "Confirm" at bounding box center [815, 380] width 48 height 15
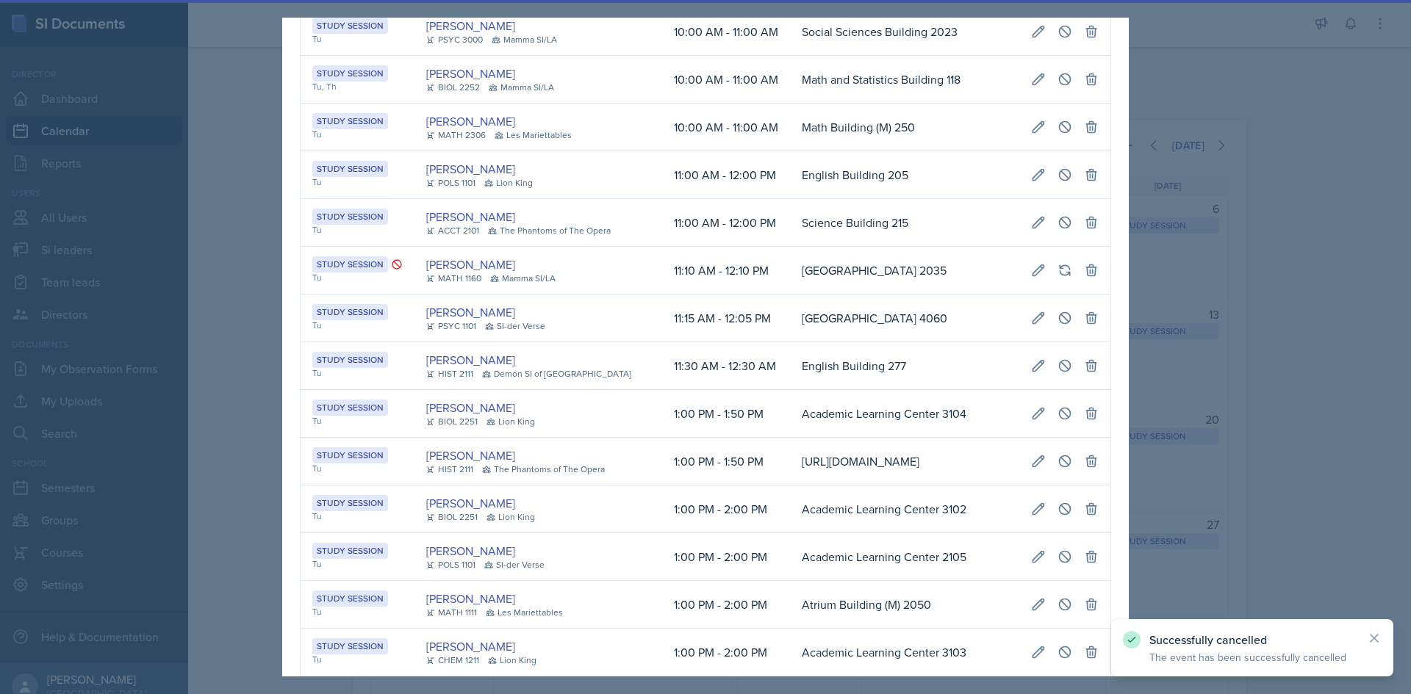
click at [1204, 356] on div at bounding box center [705, 347] width 1411 height 694
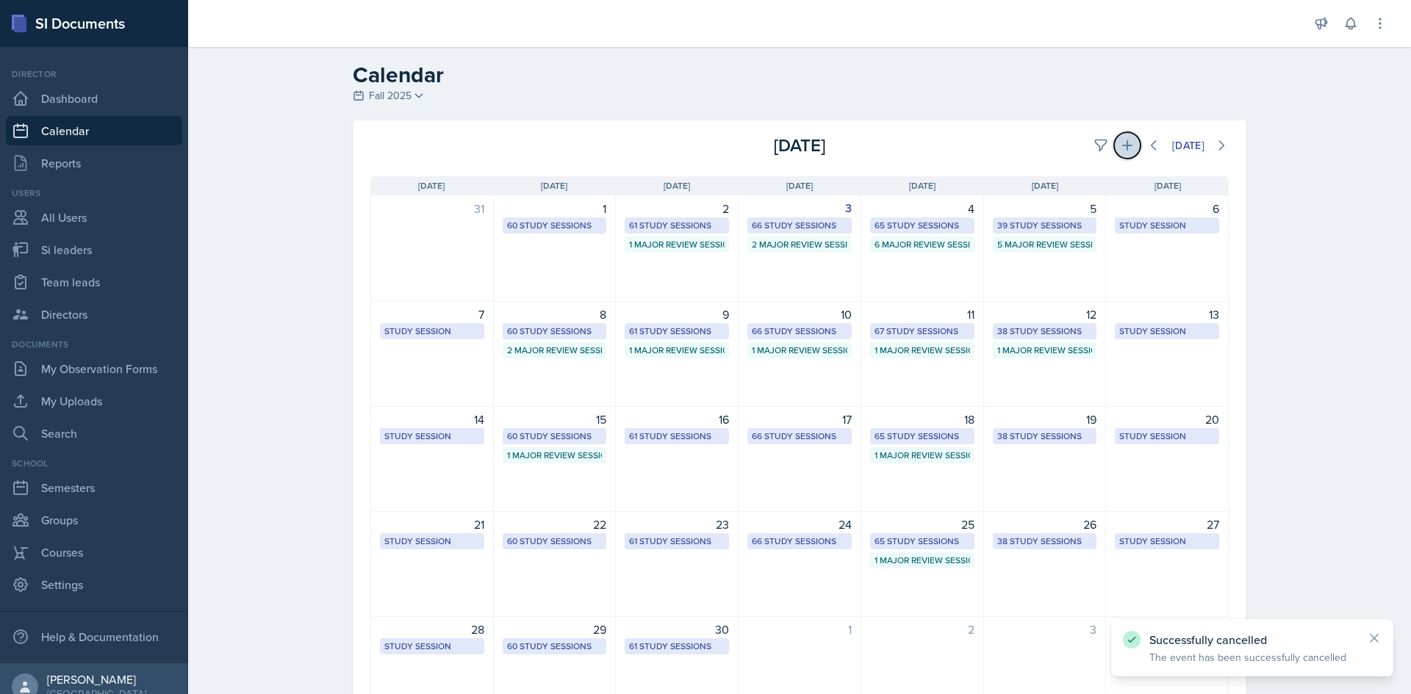
click at [1126, 140] on icon at bounding box center [1127, 145] width 15 height 15
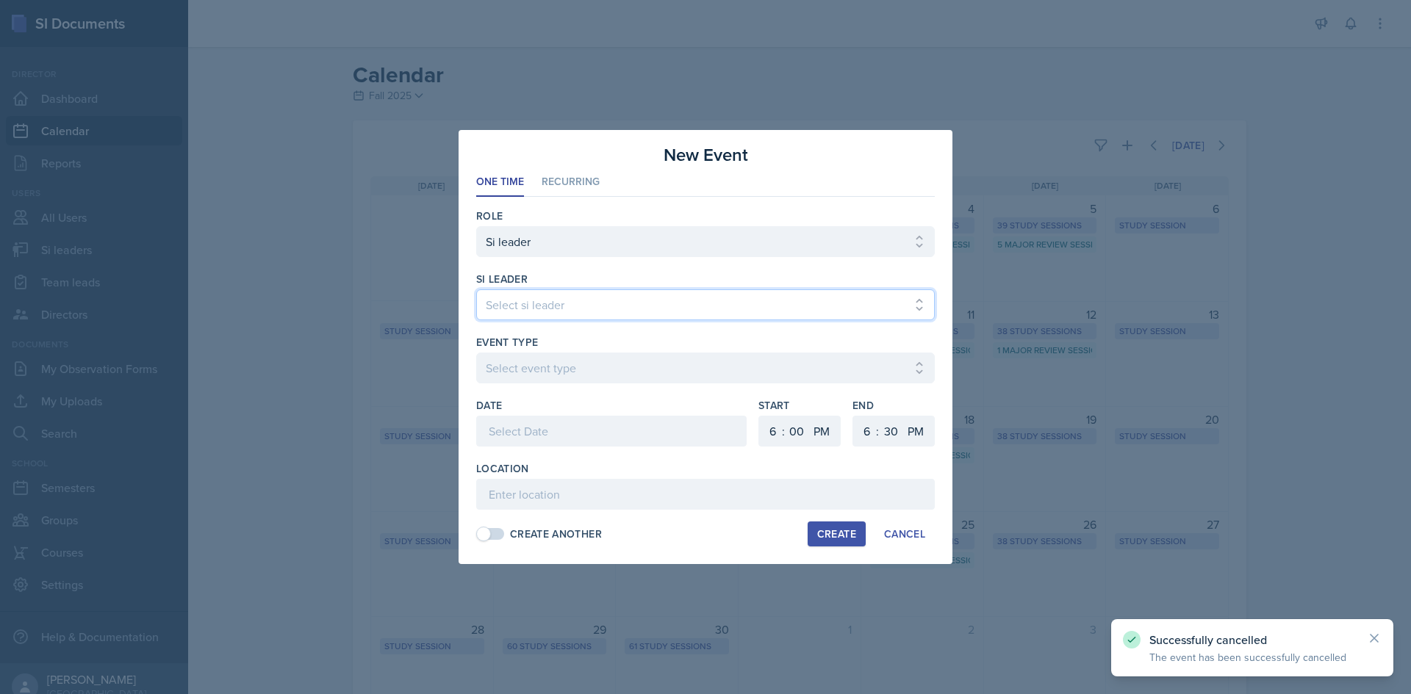
click at [572, 305] on select "Select si leader [PERSON_NAME] [PERSON_NAME] [PERSON_NAME] [PERSON_NAME] [PERSO…" at bounding box center [705, 305] width 459 height 31
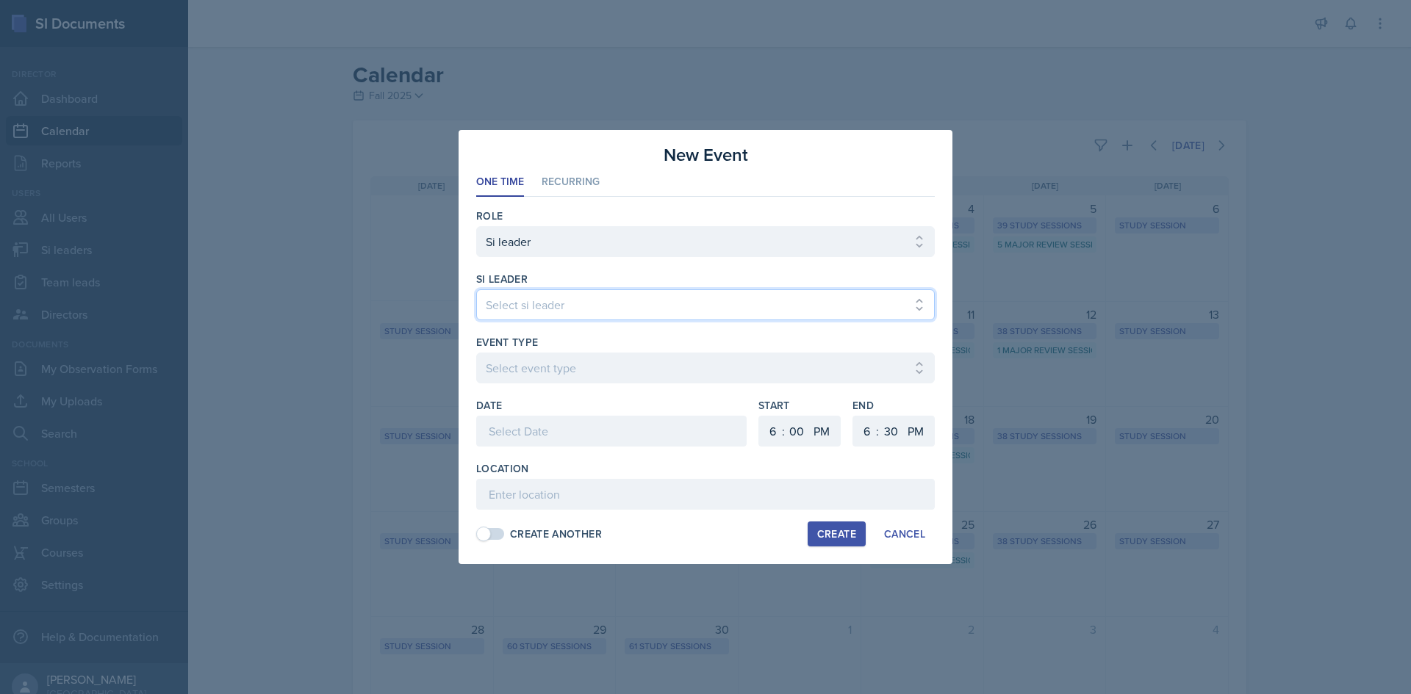
select select "5b886486-8989-432f-a66e-ffb37a9b7a1c"
click at [476, 290] on select "Select si leader [PERSON_NAME] [PERSON_NAME] [PERSON_NAME] [PERSON_NAME] [PERSO…" at bounding box center [705, 305] width 459 height 31
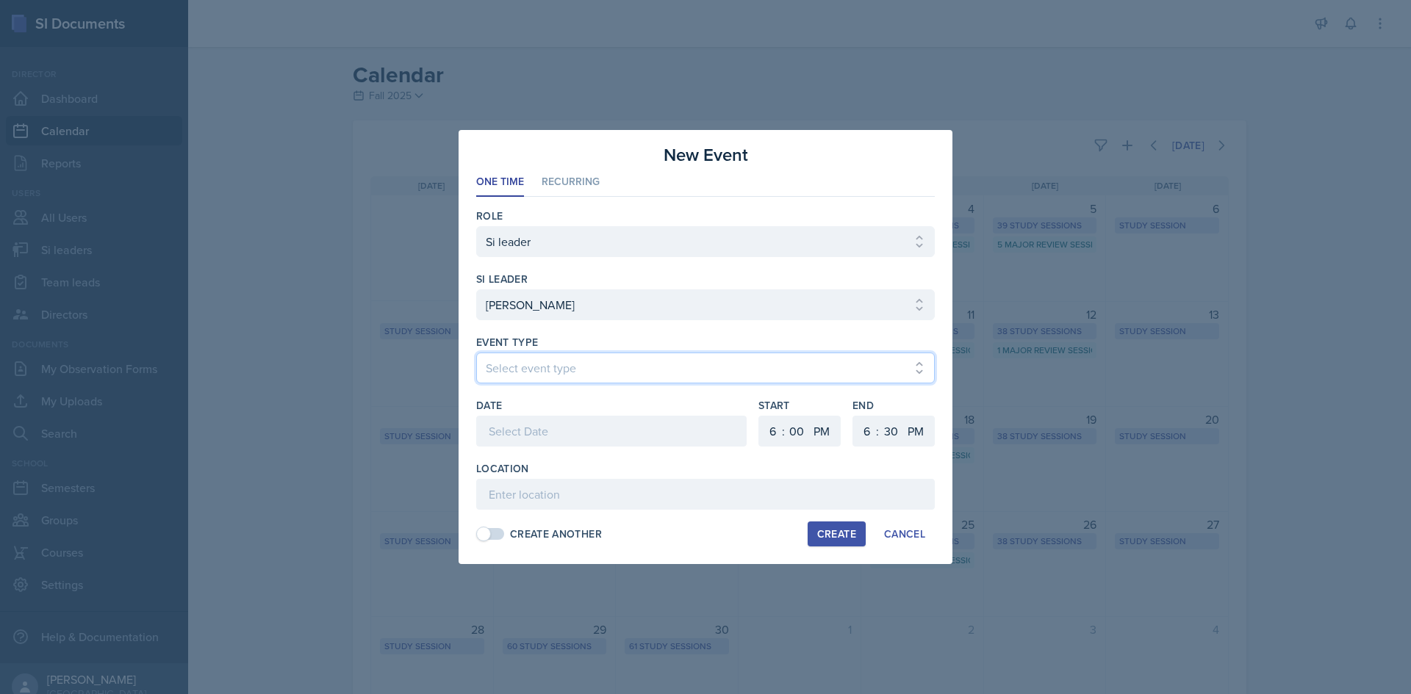
click at [556, 367] on select "Select event type Major Review Session Study Session" at bounding box center [705, 368] width 459 height 31
select select "66bb7cbf-e419-488b-a7ef-f63bc5f9ed04"
click at [476, 353] on select "Select event type Major Review Session Study Session" at bounding box center [705, 368] width 459 height 31
click at [542, 431] on div at bounding box center [611, 431] width 270 height 31
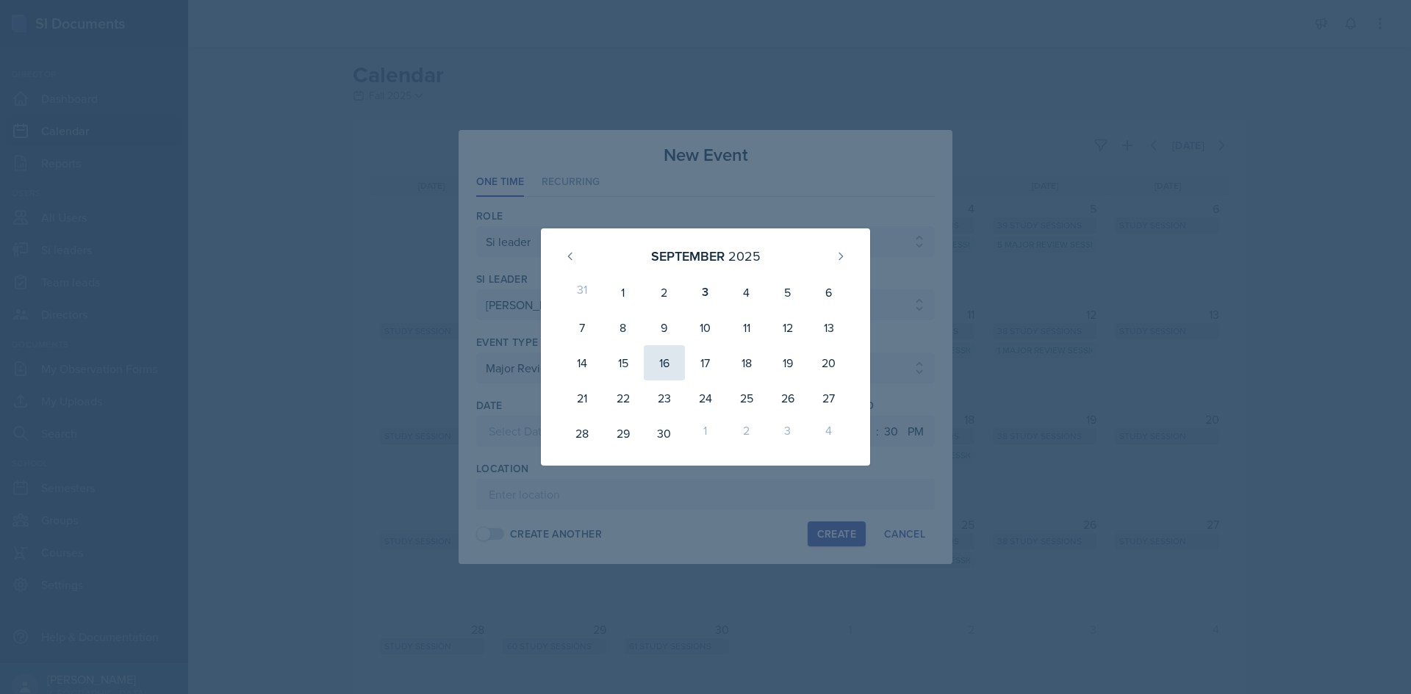
click at [656, 357] on div "16" at bounding box center [664, 362] width 41 height 35
type input "[DATE]"
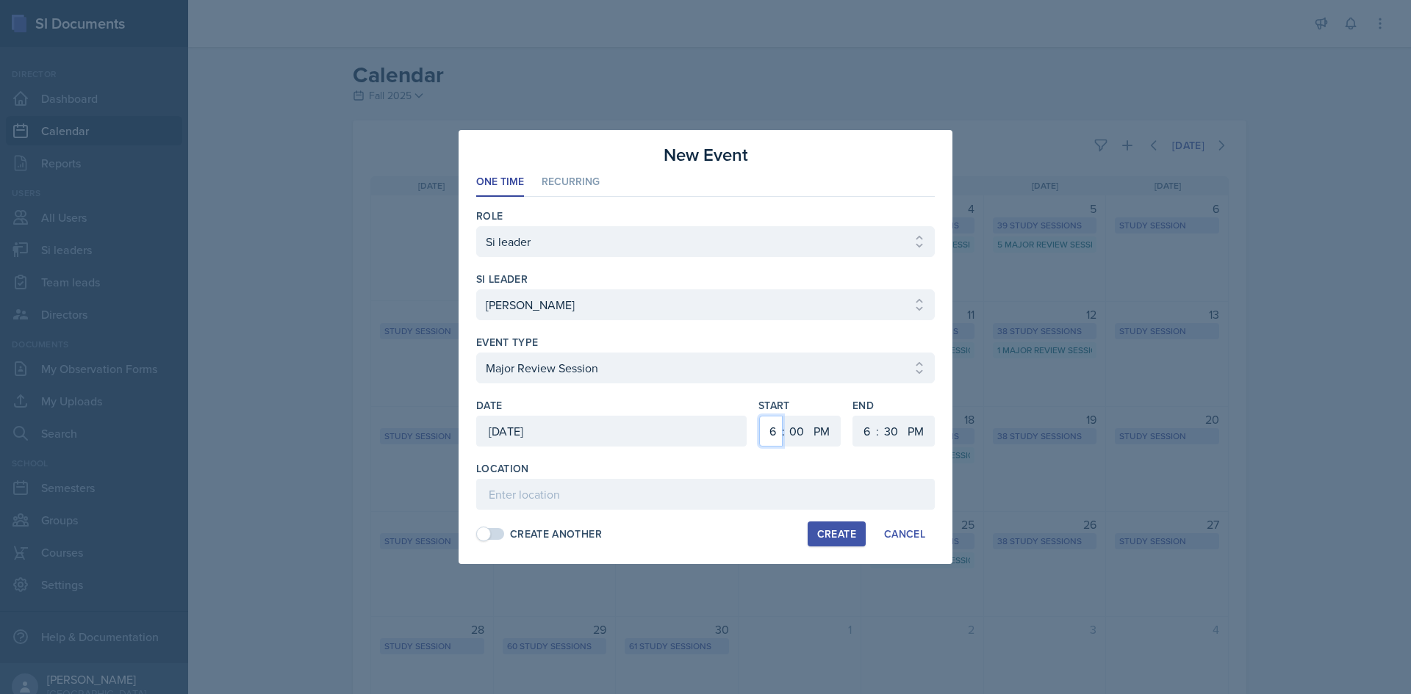
click at [774, 429] on select "1 2 3 4 5 6 7 8 9 10 11 12" at bounding box center [771, 431] width 24 height 31
select select "11"
click at [759, 416] on select "1 2 3 4 5 6 7 8 9 10 11 12" at bounding box center [771, 431] width 24 height 31
click at [793, 422] on select "00 05 10 15 20 25 30 35 40 45 50 55" at bounding box center [797, 431] width 24 height 31
select select "15"
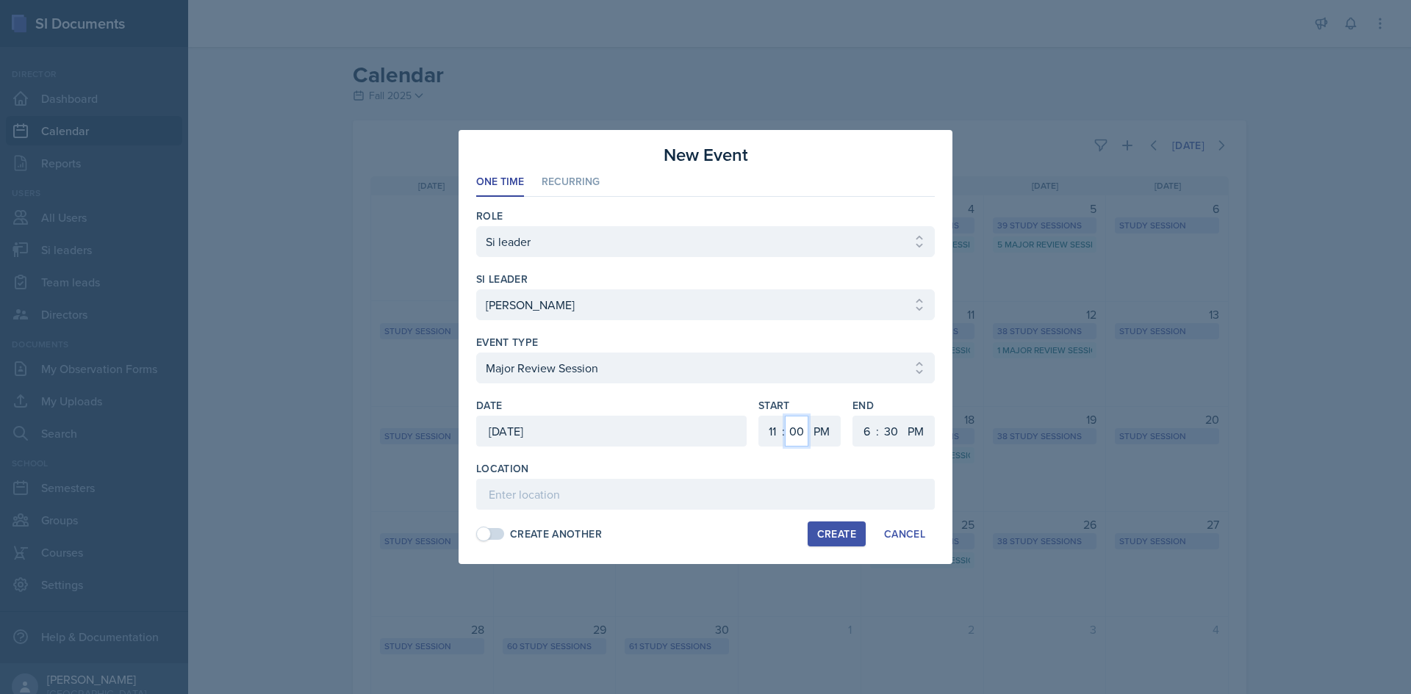
click at [785, 416] on select "00 05 10 15 20 25 30 35 40 45 50 55" at bounding box center [797, 431] width 24 height 31
drag, startPoint x: 816, startPoint y: 446, endPoint x: 819, endPoint y: 430, distance: 16.3
click at [816, 442] on select "AM PM" at bounding box center [822, 431] width 29 height 31
select select "AM"
click at [808, 416] on select "AM PM" at bounding box center [822, 431] width 29 height 31
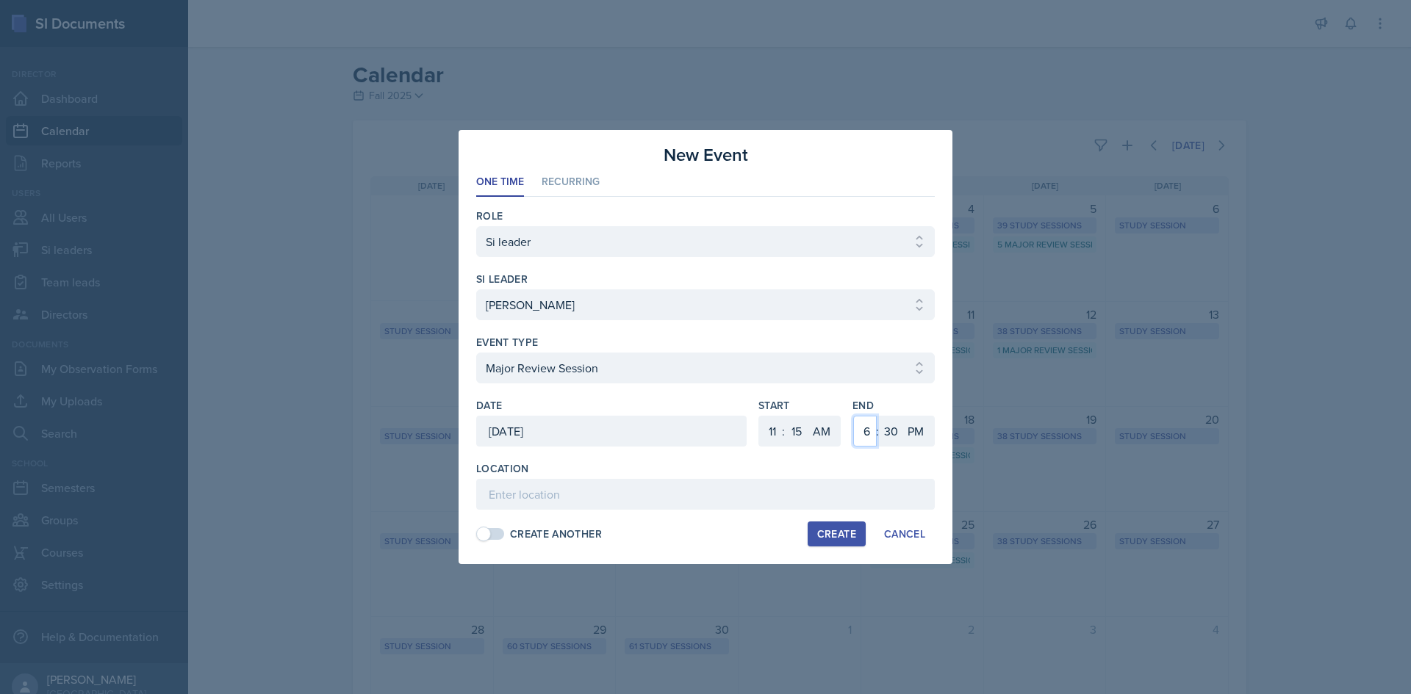
click at [873, 423] on select "1 2 3 4 5 6 7 8 9 10 11 12" at bounding box center [865, 431] width 24 height 31
click at [853, 416] on select "1 2 3 4 5 6 7 8 9 10 11 12" at bounding box center [865, 431] width 24 height 31
click at [866, 428] on select "1 2 3 4 5 6 7 8 9 10 11 12" at bounding box center [865, 431] width 24 height 31
select select "2"
click at [853, 416] on select "1 2 3 4 5 6 7 8 9 10 11 12" at bounding box center [865, 431] width 24 height 31
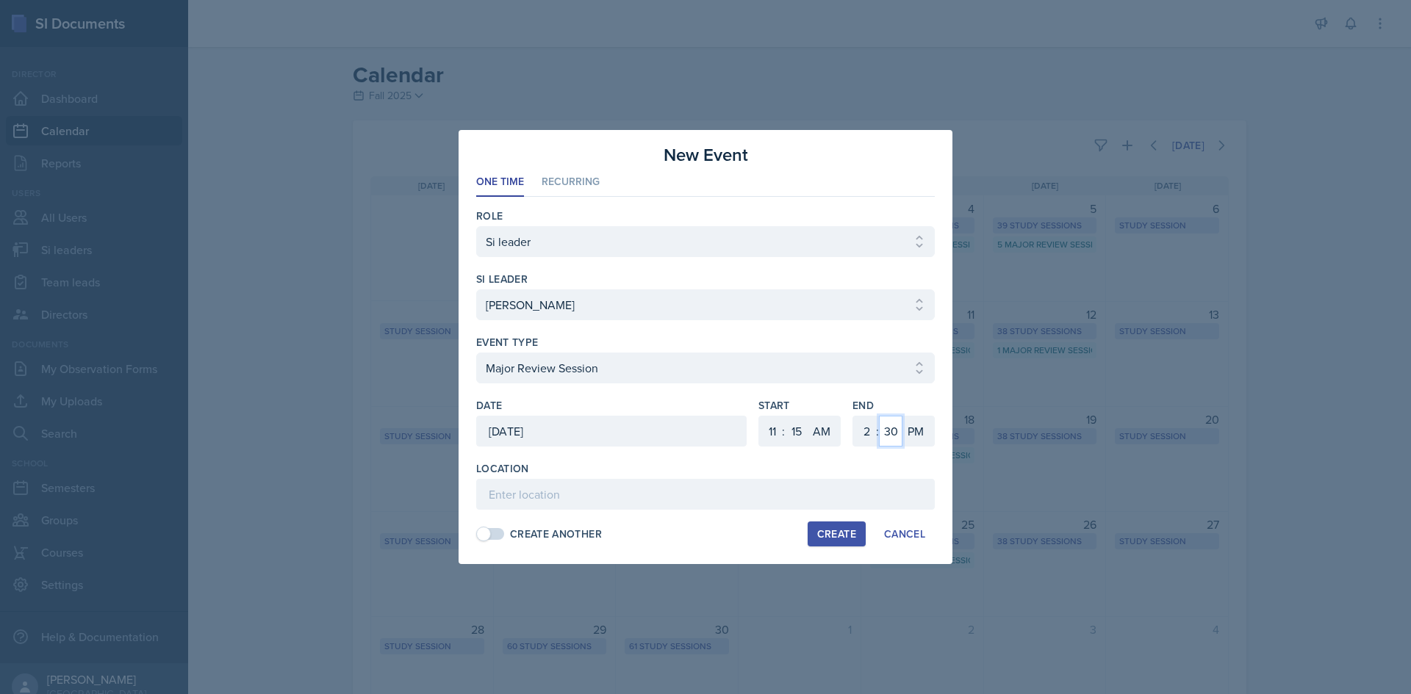
click at [888, 438] on select "00 05 10 15 20 25 30 35 40 45 50 55" at bounding box center [891, 431] width 24 height 31
select select "15"
click at [879, 416] on select "00 05 10 15 20 25 30 35 40 45 50 55" at bounding box center [891, 431] width 24 height 31
click at [866, 428] on select "1 2 3 4 5 6 7 8 9 10 11 12" at bounding box center [865, 431] width 24 height 31
select select "1"
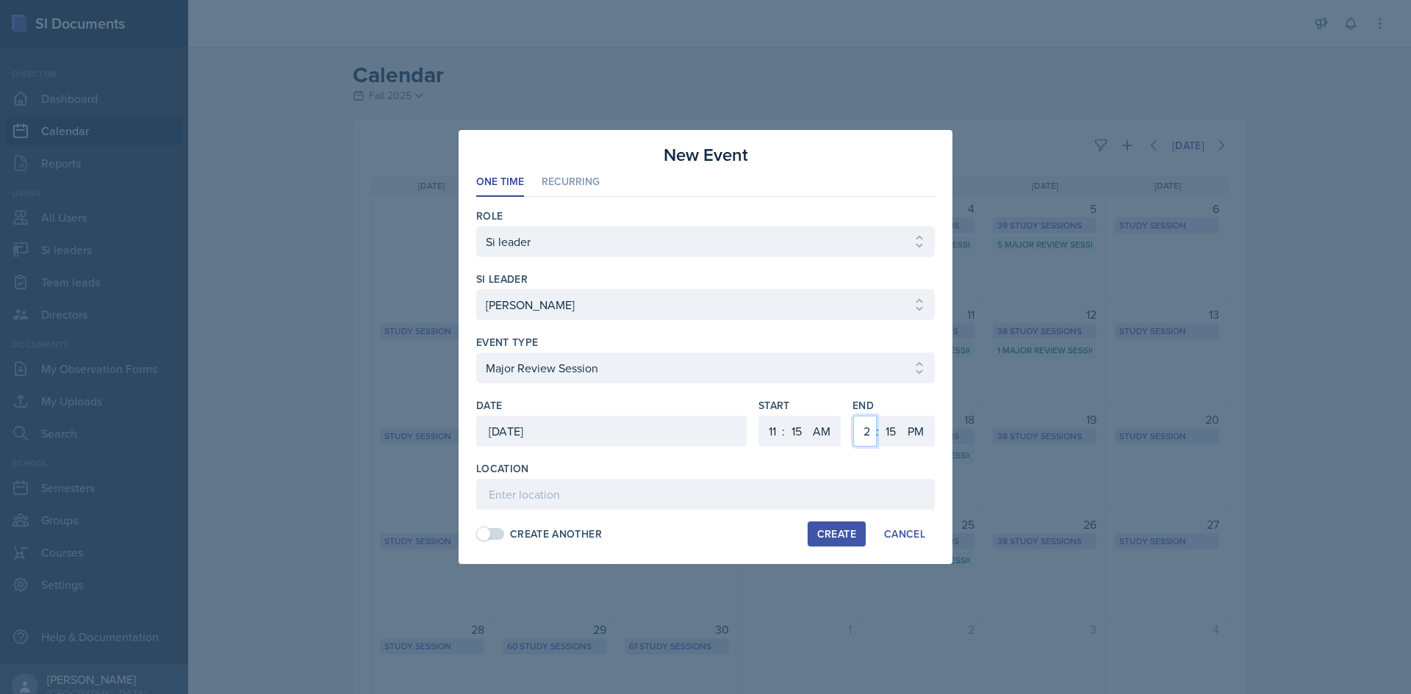
click at [853, 416] on select "1 2 3 4 5 6 7 8 9 10 11 12" at bounding box center [865, 431] width 24 height 31
click at [794, 437] on select "00 05 10 15 20 25 30 35 40 45 50 55" at bounding box center [797, 431] width 24 height 31
click at [785, 416] on select "00 05 10 15 20 25 30 35 40 45 50 55" at bounding box center [797, 431] width 24 height 31
click at [794, 437] on select "00 05 10 15 20 25 30 35 40 45 50 55" at bounding box center [797, 431] width 24 height 31
select select "15"
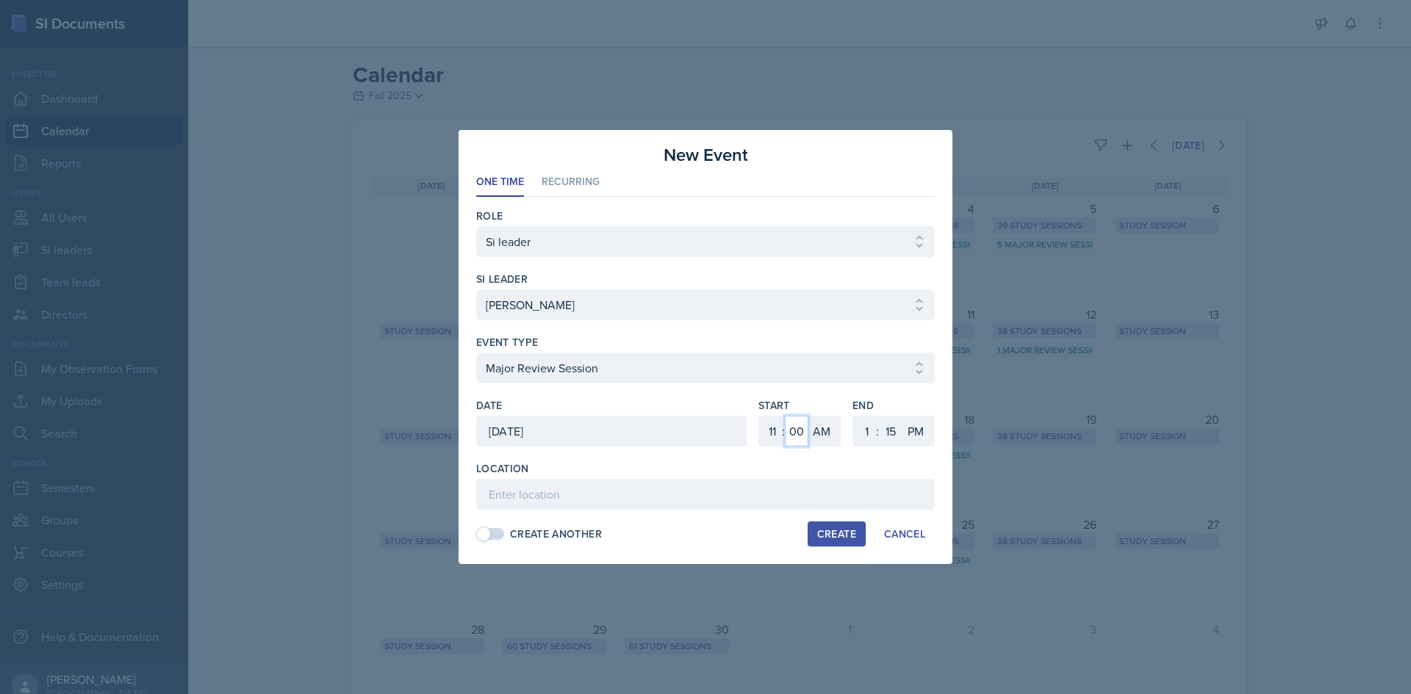
click at [785, 416] on select "00 05 10 15 20 25 30 35 40 45 50 55" at bounding box center [797, 431] width 24 height 31
click at [832, 486] on input at bounding box center [705, 494] width 459 height 31
type input "[GEOGRAPHIC_DATA] 2035"
click at [820, 533] on div "Create" at bounding box center [836, 534] width 39 height 12
select select
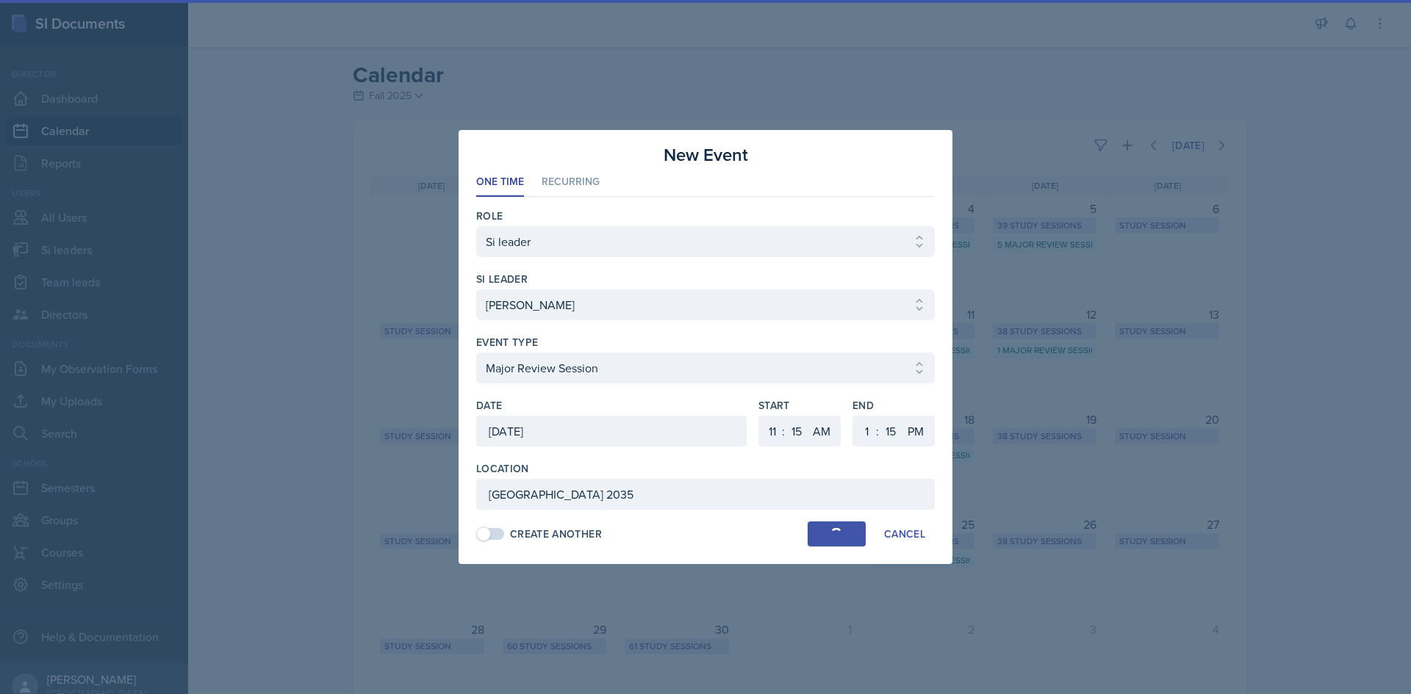
select select
select select "6"
select select "0"
select select "PM"
select select "6"
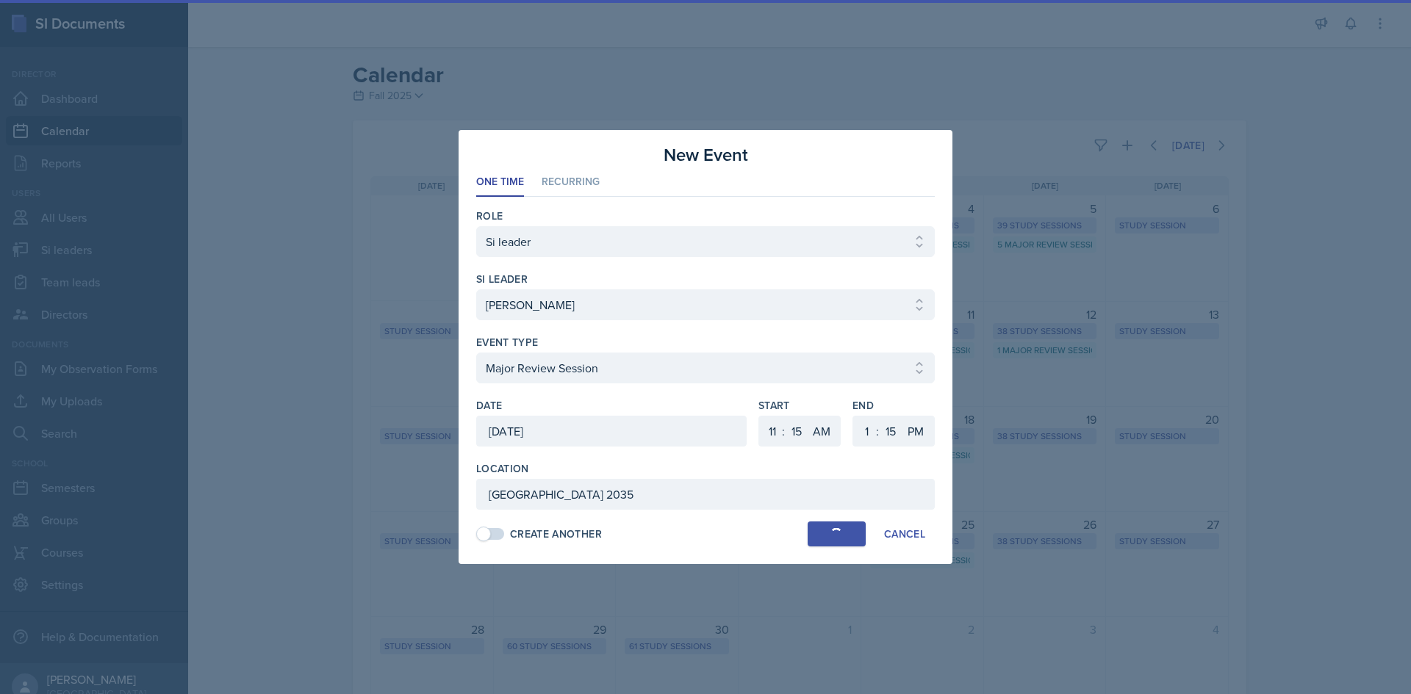
select select "30"
